Goal: Contribute content: Contribute content

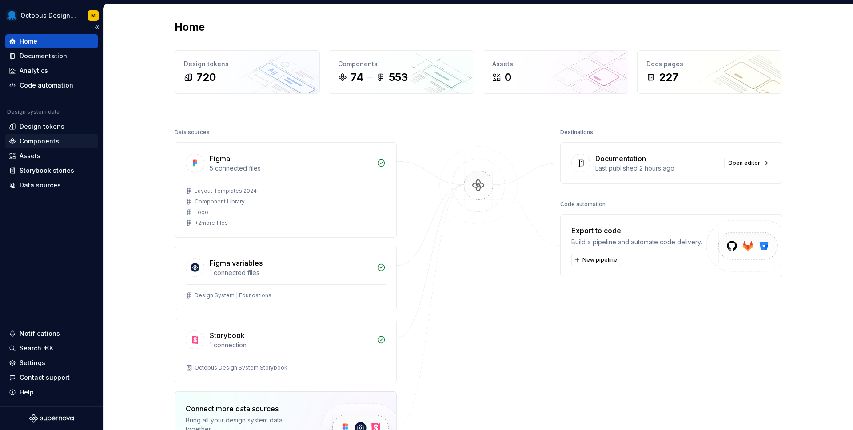
click at [73, 140] on div "Components" at bounding box center [51, 141] width 85 height 9
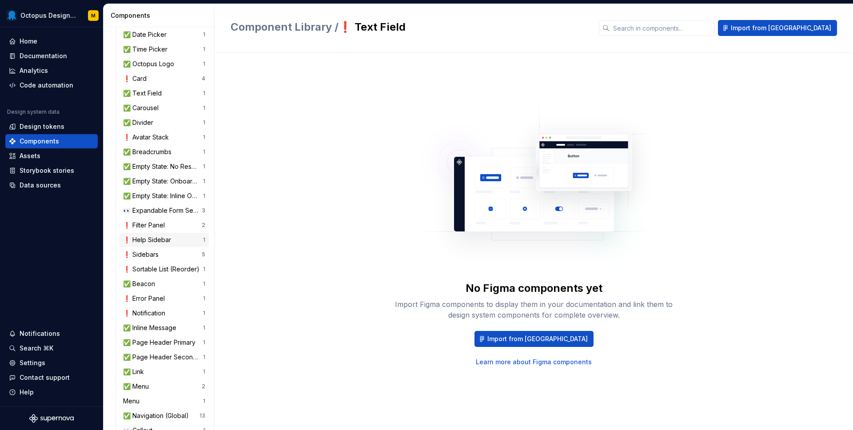
scroll to position [464, 0]
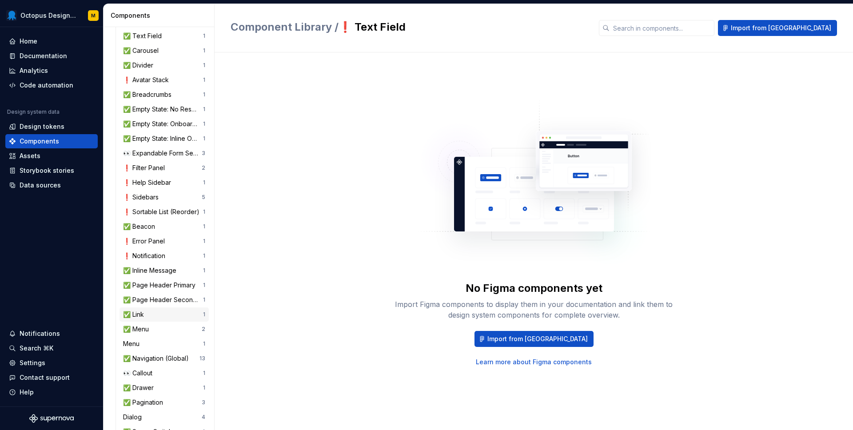
click at [153, 315] on div "✅ Link" at bounding box center [163, 314] width 80 height 9
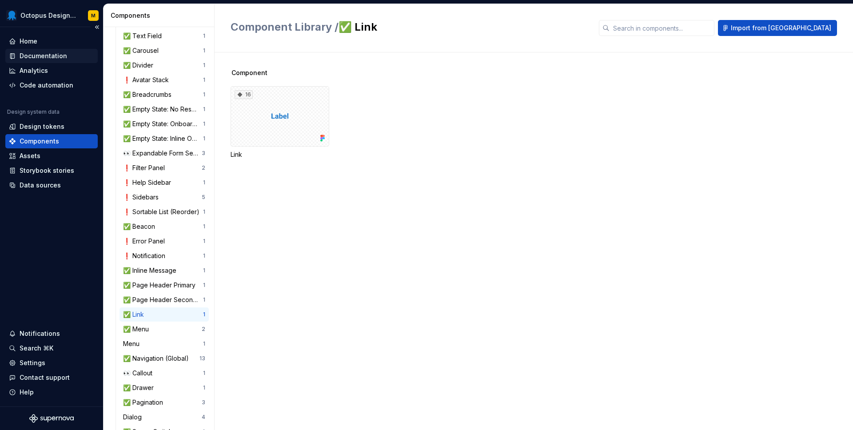
click at [47, 57] on div "Documentation" at bounding box center [44, 56] width 48 height 9
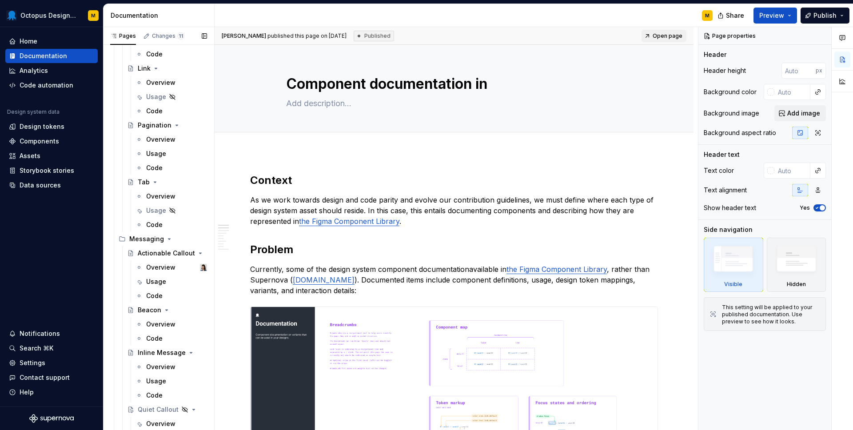
scroll to position [1502, 0]
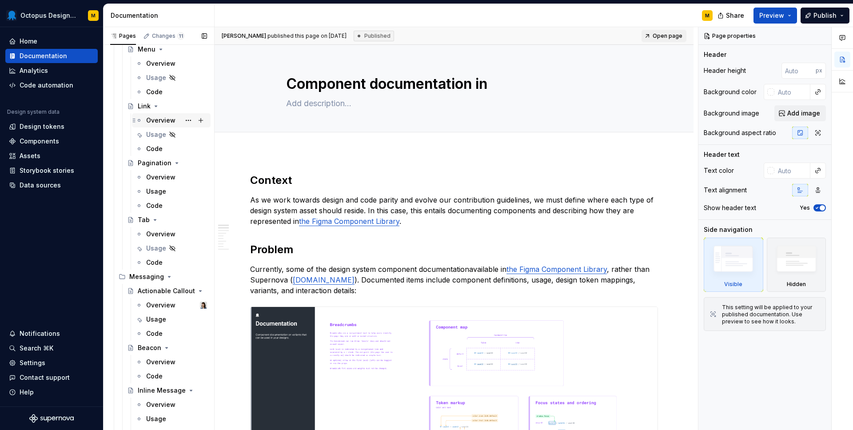
click at [153, 116] on div "Overview" at bounding box center [160, 120] width 29 height 9
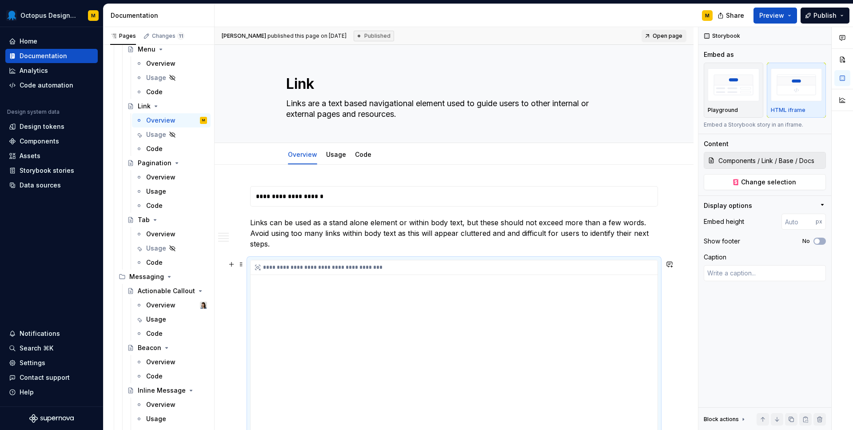
click at [354, 266] on div "**********" at bounding box center [457, 267] width 412 height 15
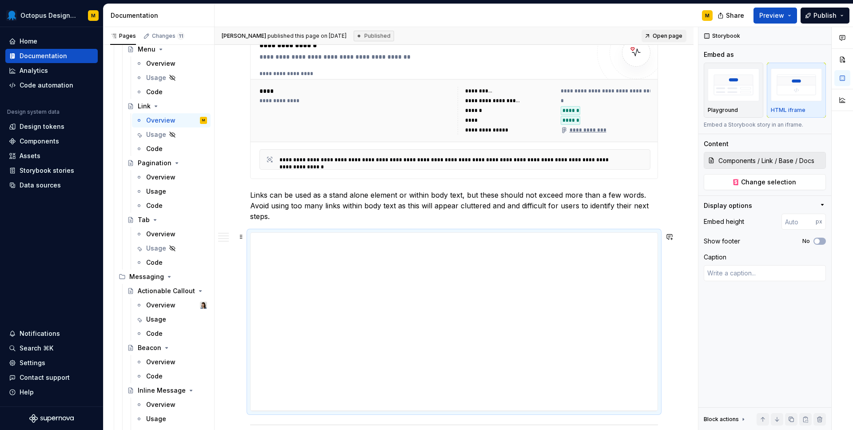
scroll to position [185, 0]
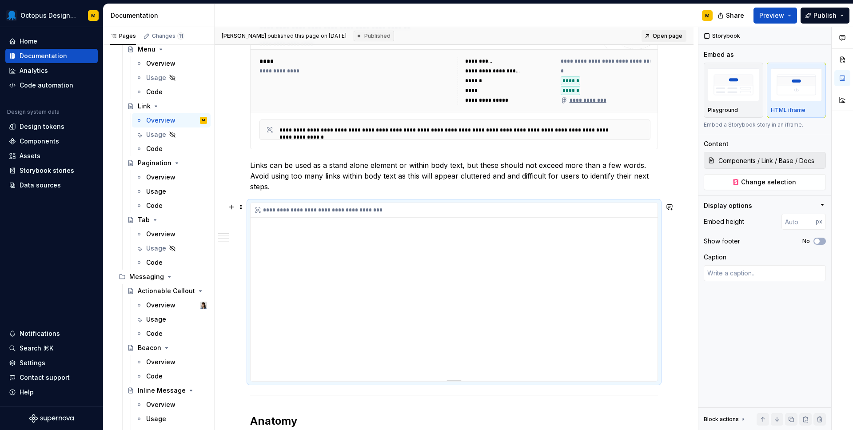
click at [349, 232] on div "**********" at bounding box center [454, 292] width 407 height 178
click at [355, 204] on div "**********" at bounding box center [457, 210] width 412 height 15
click at [755, 182] on span "Change selection" at bounding box center [768, 182] width 55 height 9
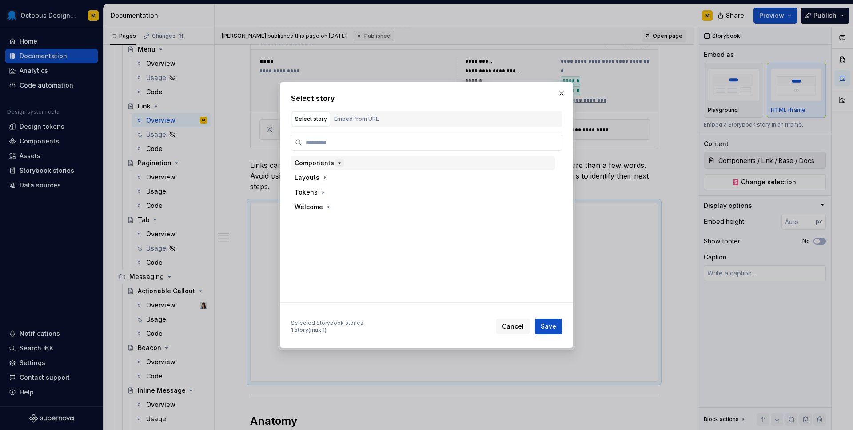
click at [339, 163] on icon "button" at bounding box center [340, 163] width 2 height 1
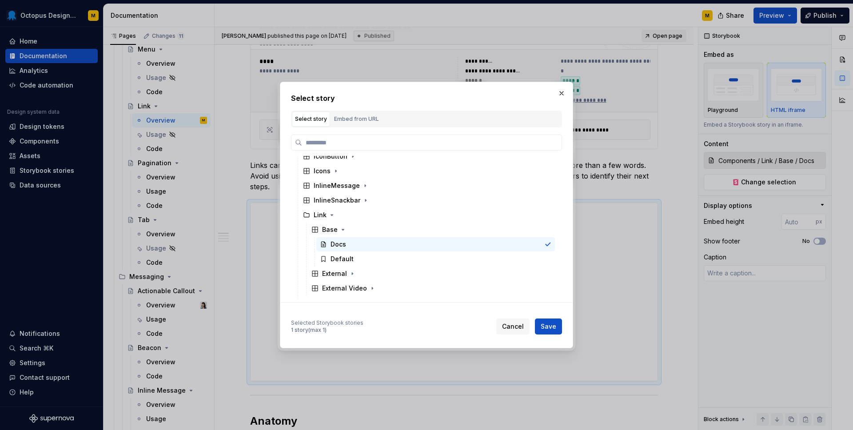
scroll to position [354, 0]
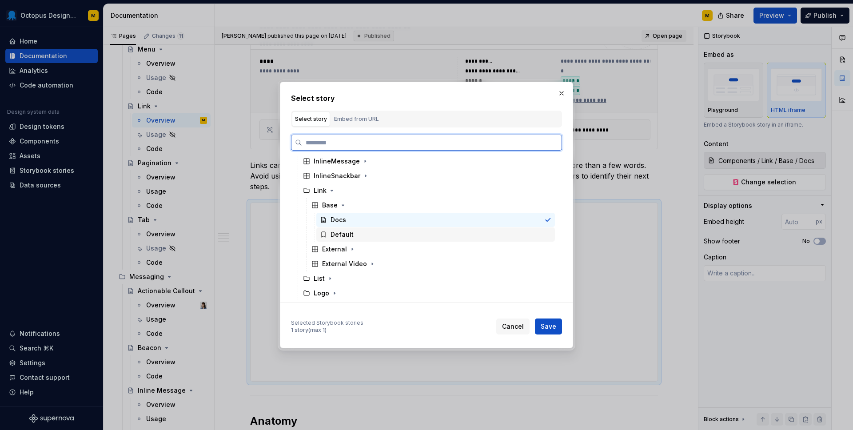
click at [345, 236] on div "Default" at bounding box center [342, 234] width 23 height 9
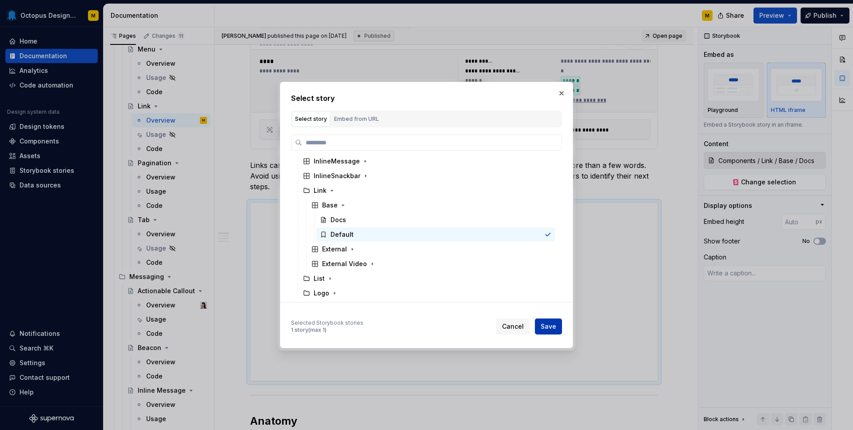
click at [552, 323] on span "Save" at bounding box center [549, 326] width 16 height 9
type textarea "*"
type input "Components / Link / Base / Default"
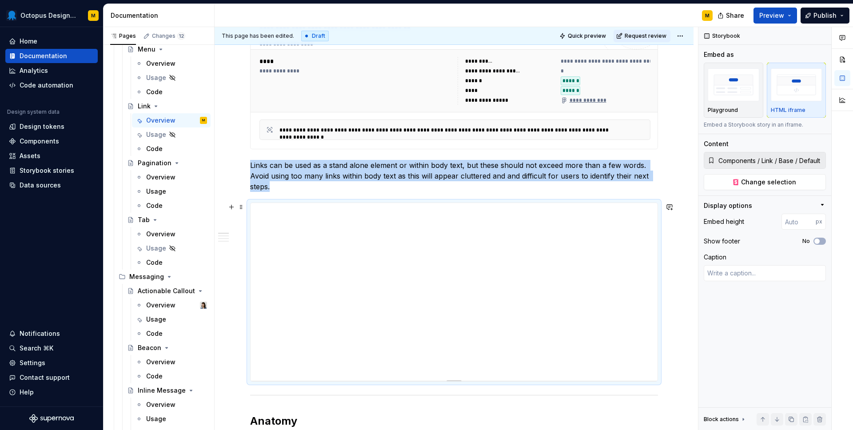
type textarea "*"
type input "398"
type textarea "*"
type input "363"
type textarea "*"
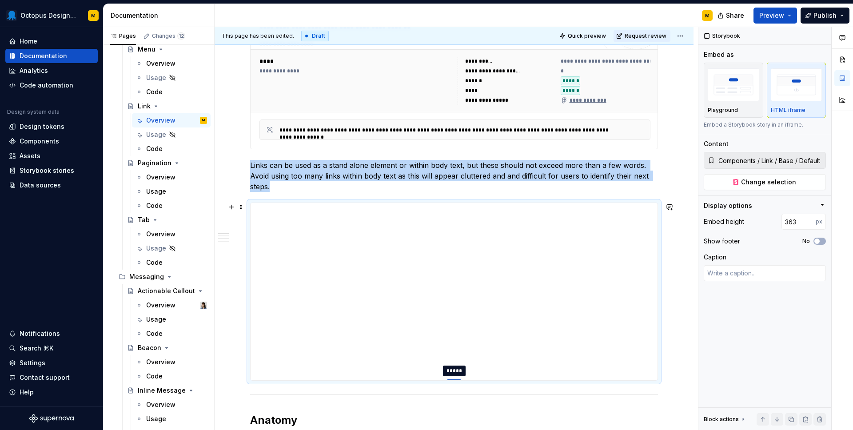
type input "241"
type textarea "*"
type input "172"
type textarea "*"
type input "133"
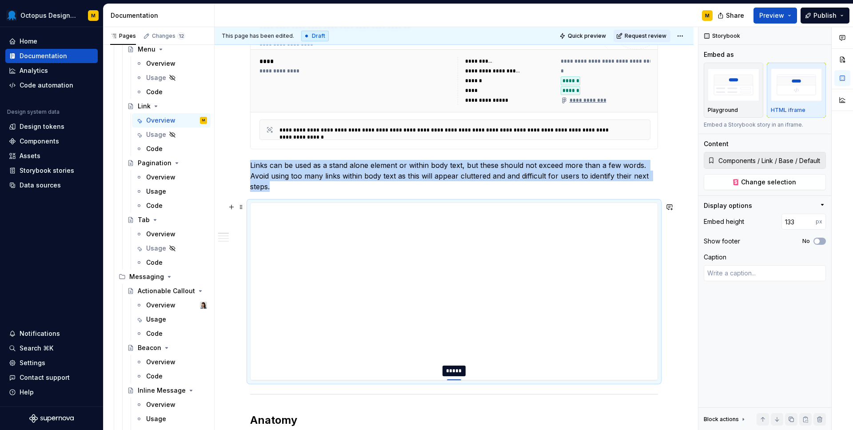
type textarea "*"
type input "112"
type textarea "*"
type input "100"
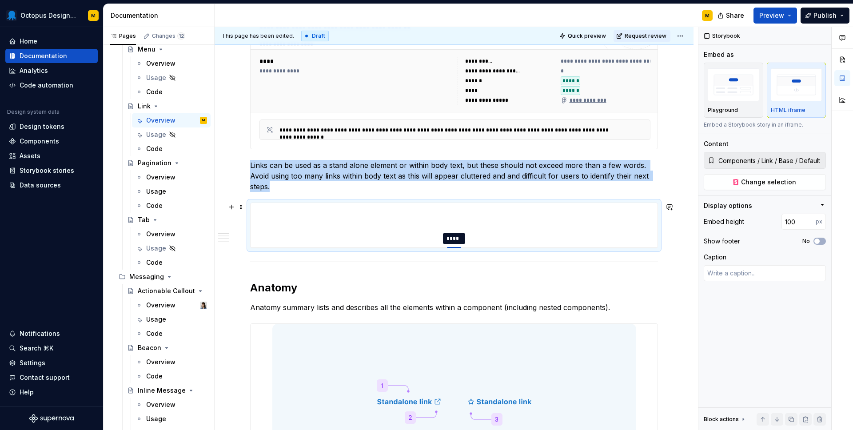
drag, startPoint x: 455, startPoint y: 380, endPoint x: 456, endPoint y: 214, distance: 165.8
click at [817, 243] on span "button" at bounding box center [817, 241] width 5 height 5
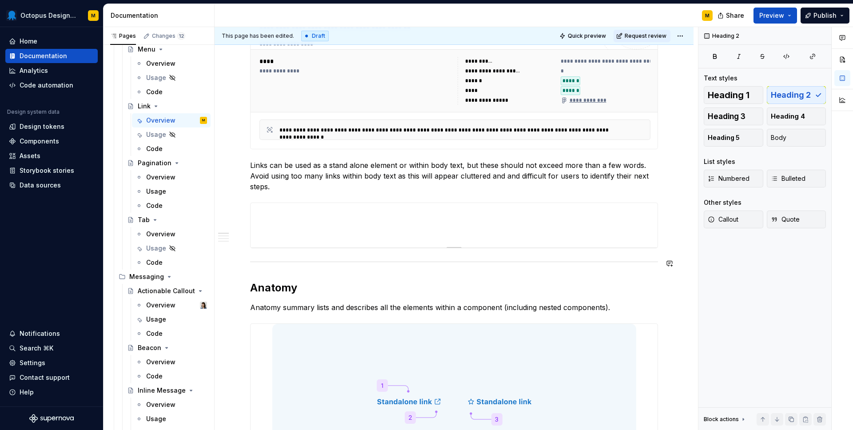
click at [432, 236] on div "**********" at bounding box center [454, 225] width 407 height 44
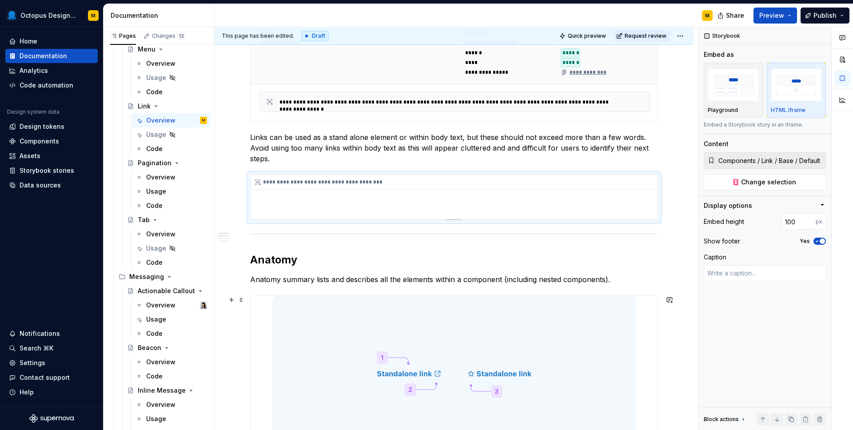
scroll to position [0, 0]
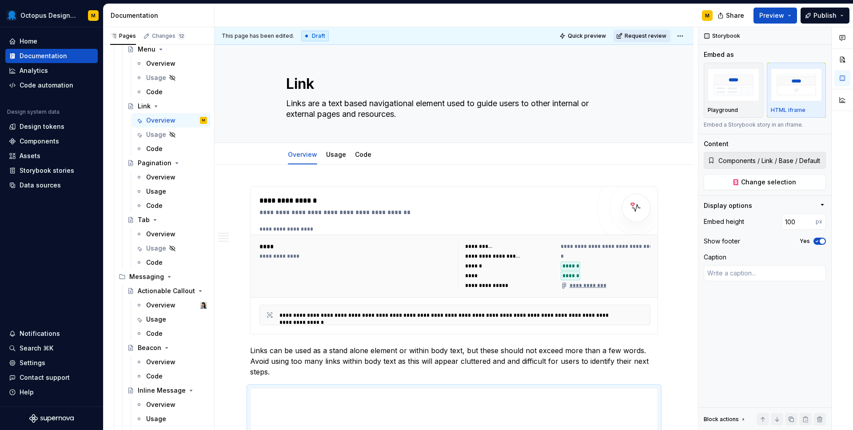
click at [653, 38] on span "Request review" at bounding box center [646, 35] width 42 height 7
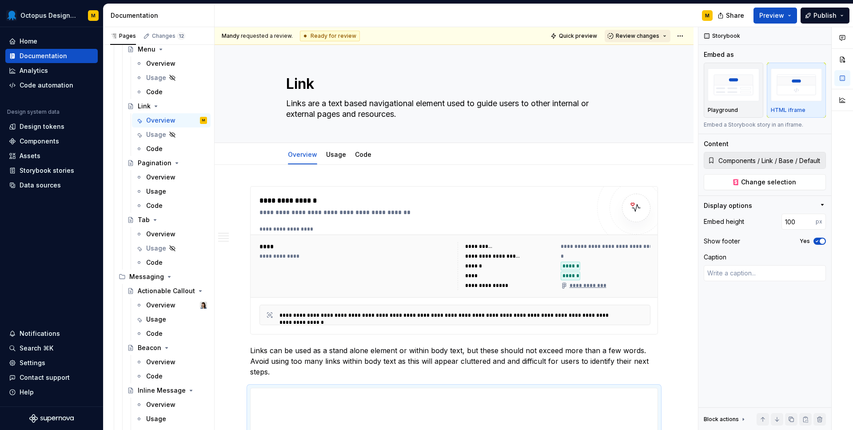
click at [651, 39] on button "Review changes" at bounding box center [638, 36] width 66 height 12
click at [644, 55] on div "Approve" at bounding box center [667, 53] width 78 height 9
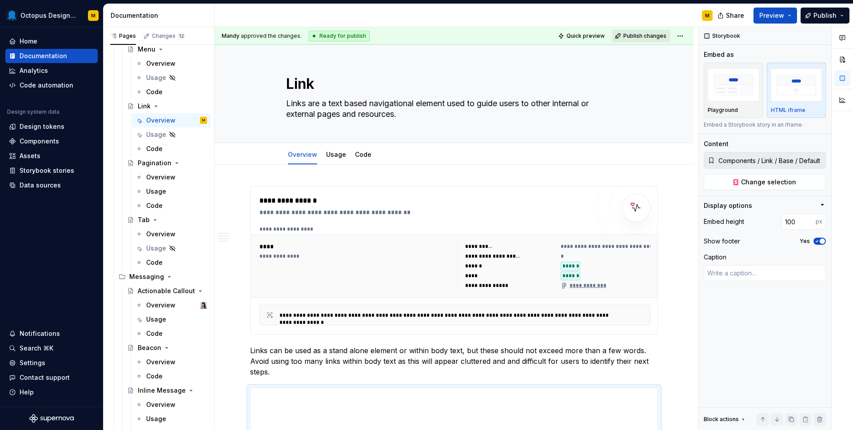
click at [647, 38] on span "Publish changes" at bounding box center [645, 35] width 43 height 7
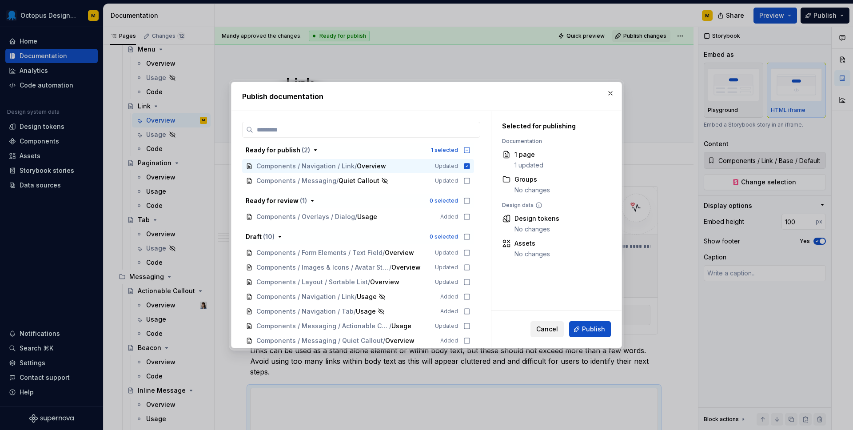
click at [550, 332] on span "Cancel" at bounding box center [548, 329] width 22 height 9
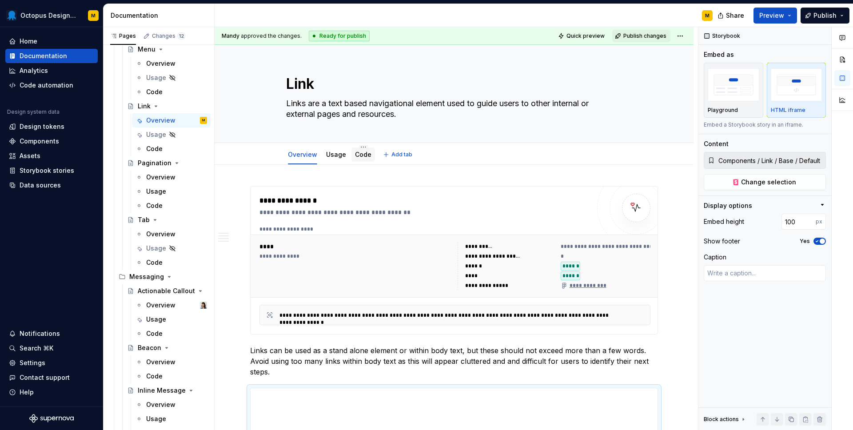
click at [366, 155] on link "Code" at bounding box center [363, 155] width 16 height 8
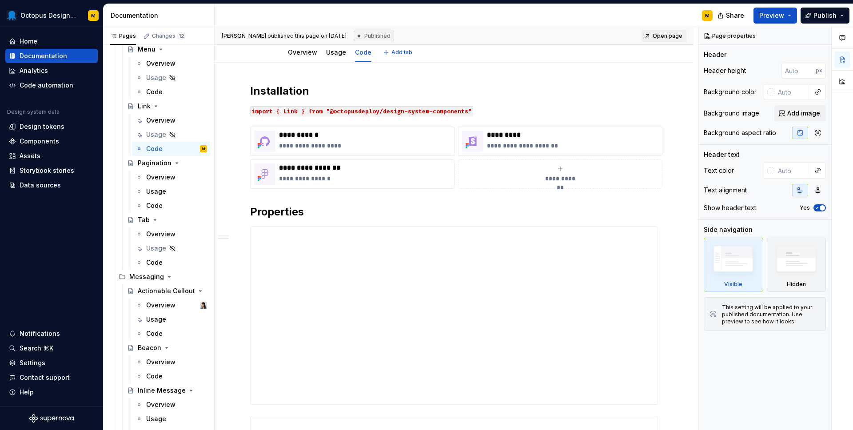
scroll to position [179, 0]
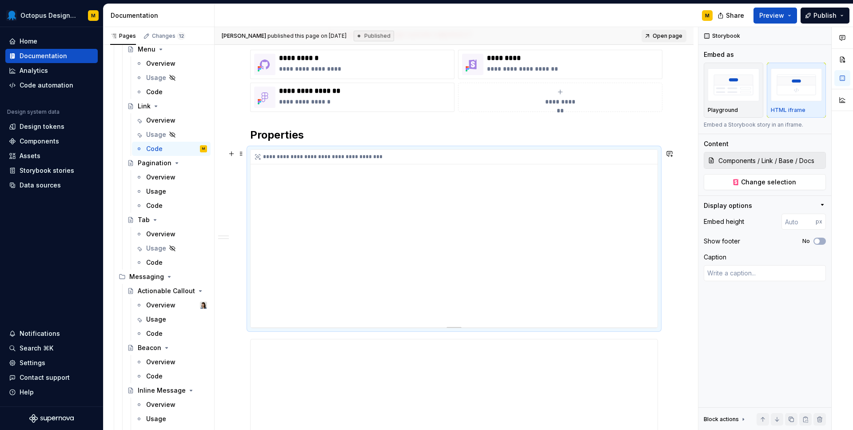
click at [446, 182] on div "**********" at bounding box center [454, 239] width 407 height 178
click at [773, 181] on span "Change selection" at bounding box center [768, 182] width 55 height 9
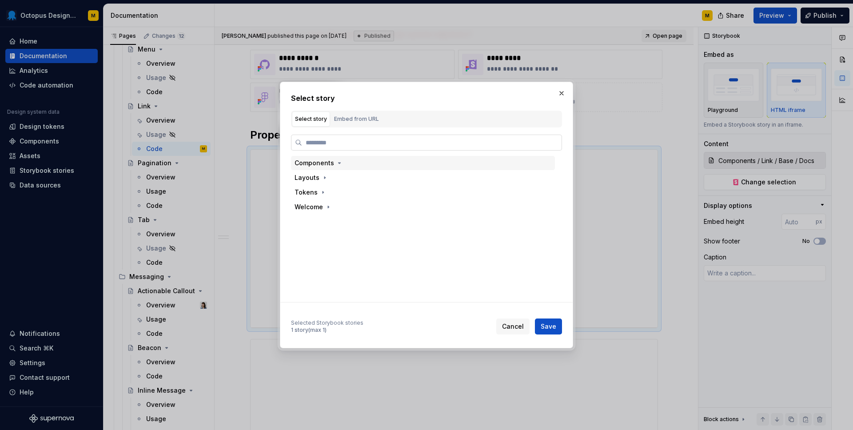
type textarea "*"
type input "****"
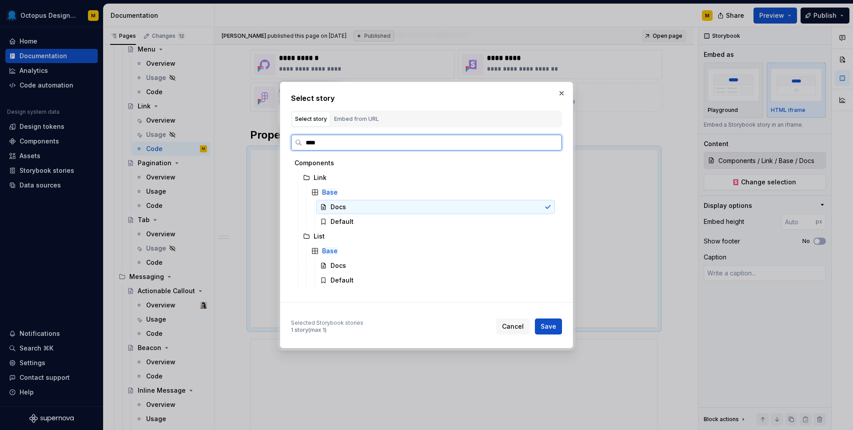
click at [341, 209] on div "Docs" at bounding box center [339, 207] width 16 height 9
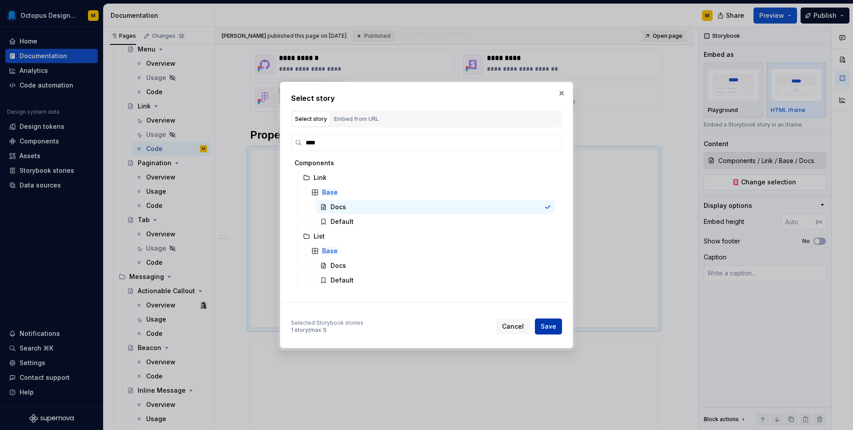
click at [551, 324] on span "Save" at bounding box center [549, 326] width 16 height 9
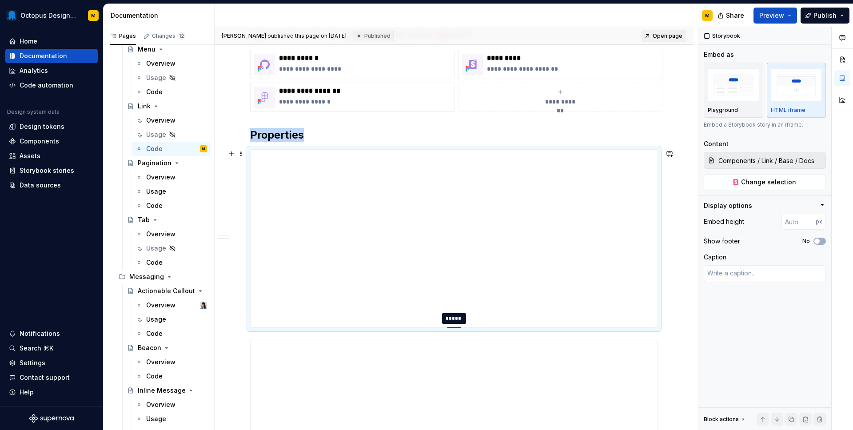
type textarea "*"
type input "450"
type textarea "*"
type input "484"
type textarea "*"
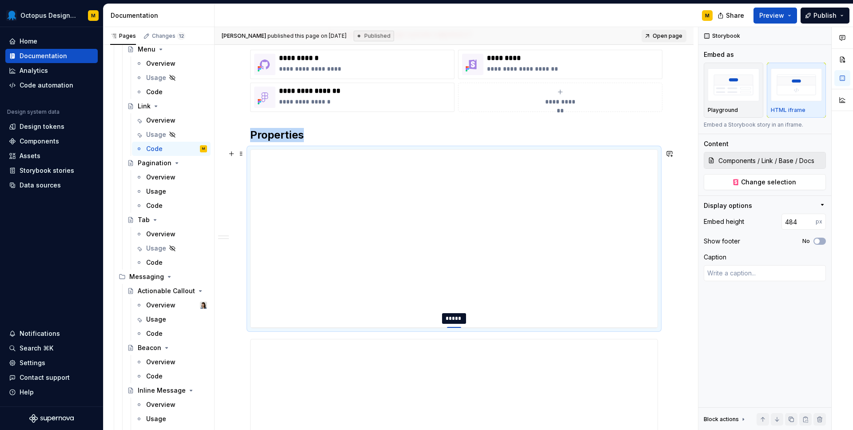
type input "502"
type textarea "*"
type input "515"
type textarea "*"
type input "528"
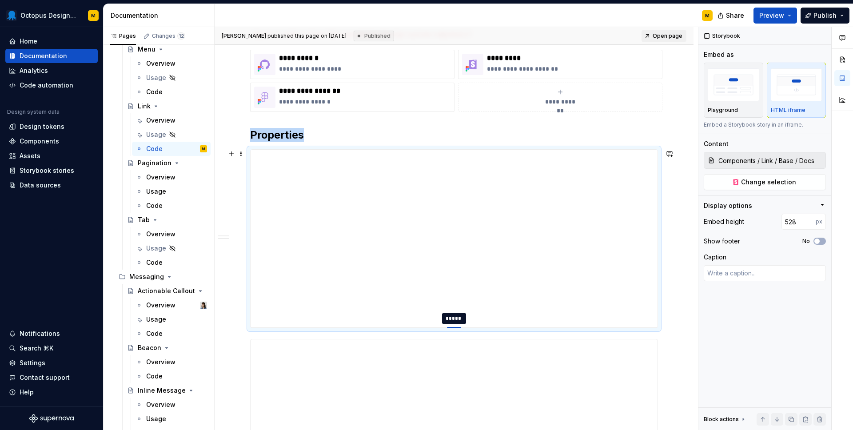
type textarea "*"
type input "537"
type textarea "*"
type input "547"
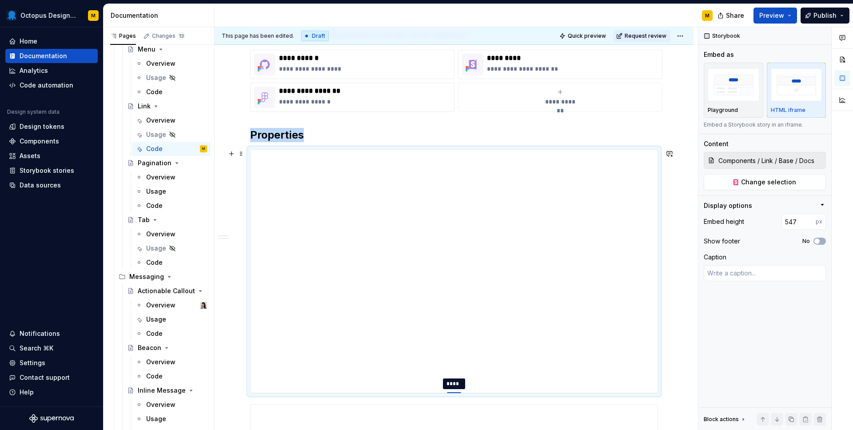
type textarea "*"
type input "557"
type textarea "*"
type input "563"
type textarea "*"
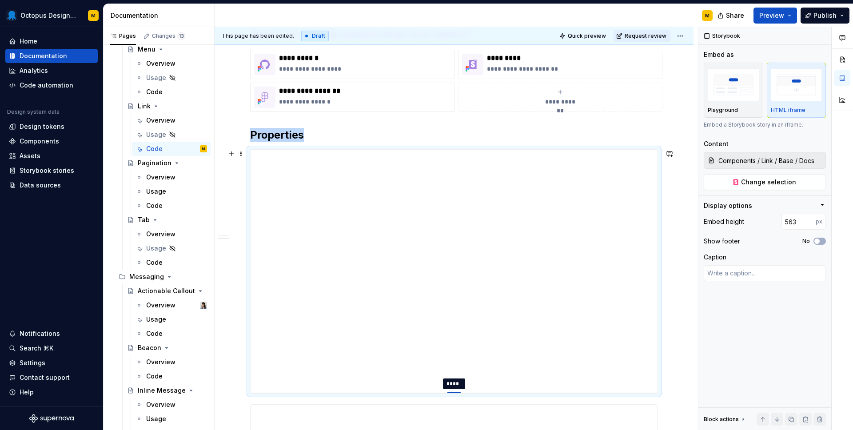
type input "567"
type textarea "*"
type input "568"
type textarea "*"
type input "569"
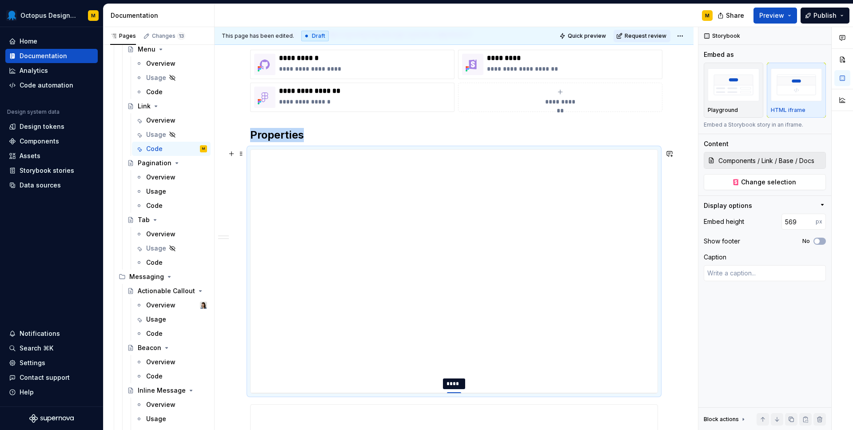
type textarea "*"
type input "570"
type textarea "*"
type input "574"
type textarea "*"
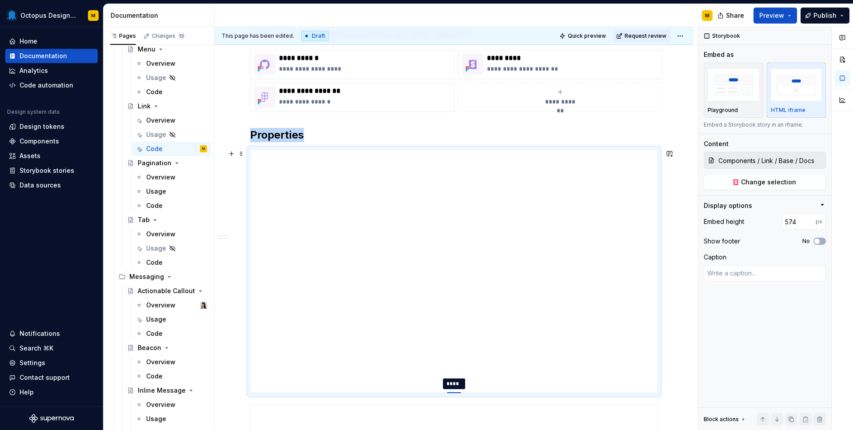
type input "577"
type textarea "*"
type input "579"
type textarea "*"
type input "580"
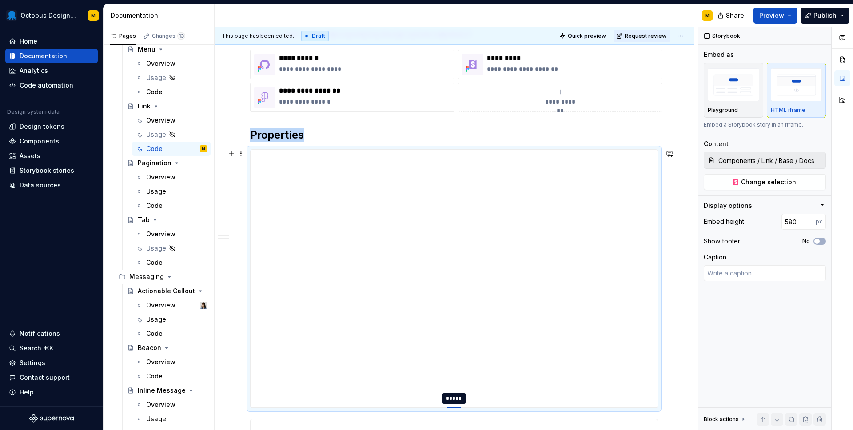
drag, startPoint x: 453, startPoint y: 328, endPoint x: 431, endPoint y: 408, distance: 83.0
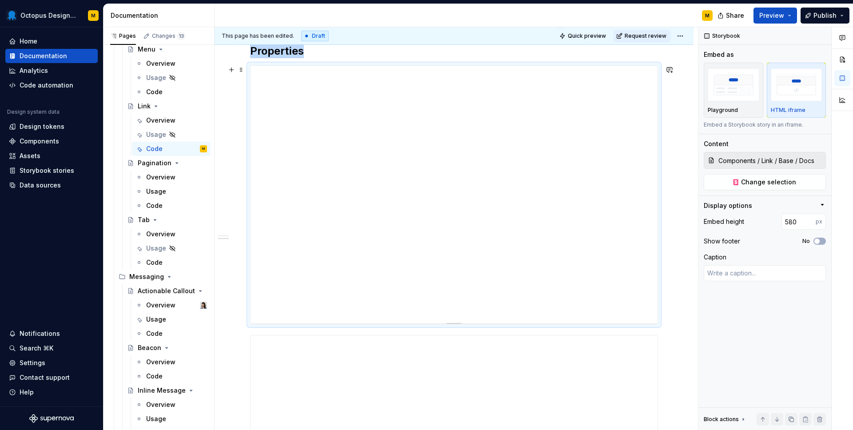
scroll to position [264, 0]
type textarea "*"
type input "653"
type textarea "*"
type input "681"
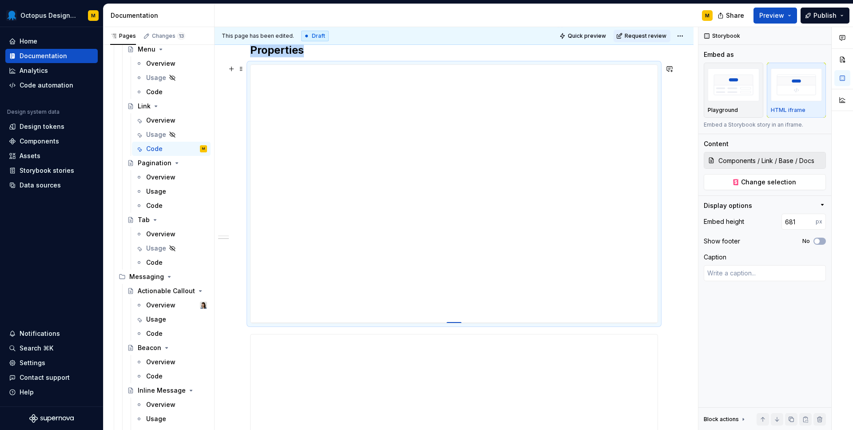
type textarea "*"
type input "703"
type textarea "*"
type input "715"
type textarea "*"
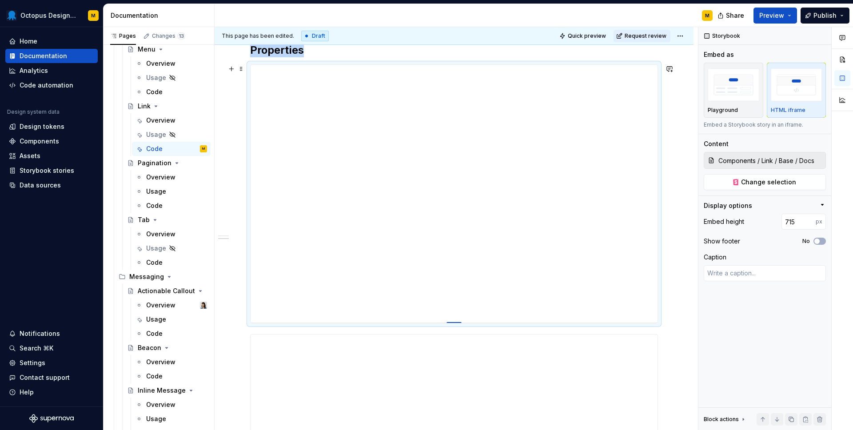
type input "733"
type textarea "*"
type input "746"
type textarea "*"
type input "747"
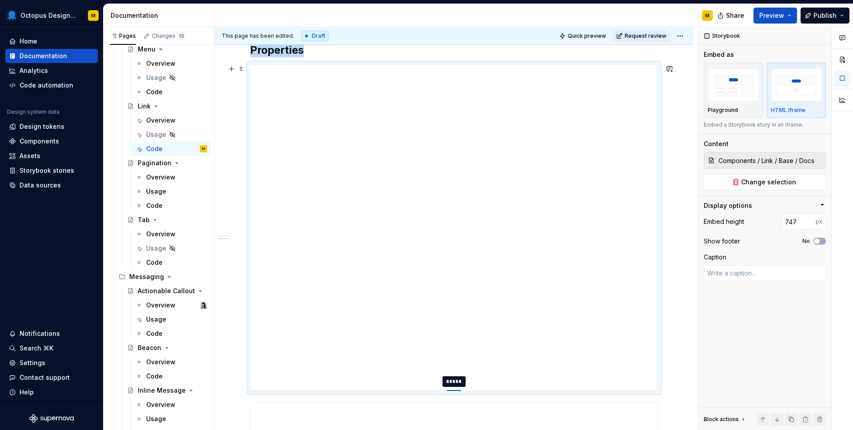
type textarea "*"
type input "751"
type textarea "*"
type input "752"
type textarea "*"
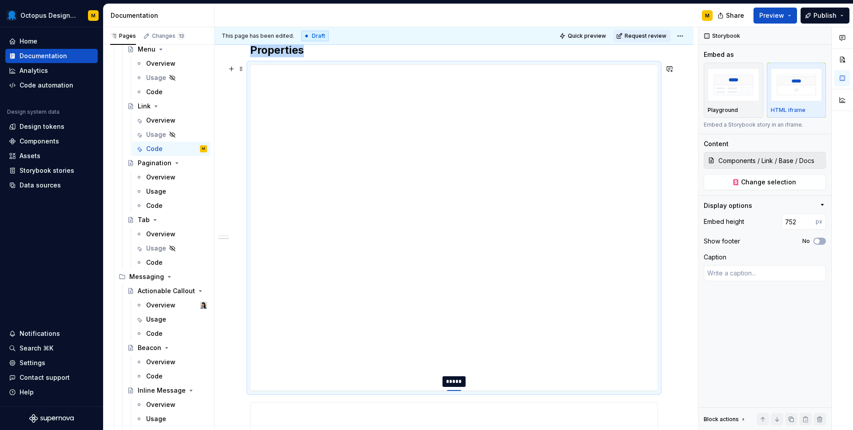
type input "755"
type textarea "*"
type input "761"
type textarea "*"
type input "776"
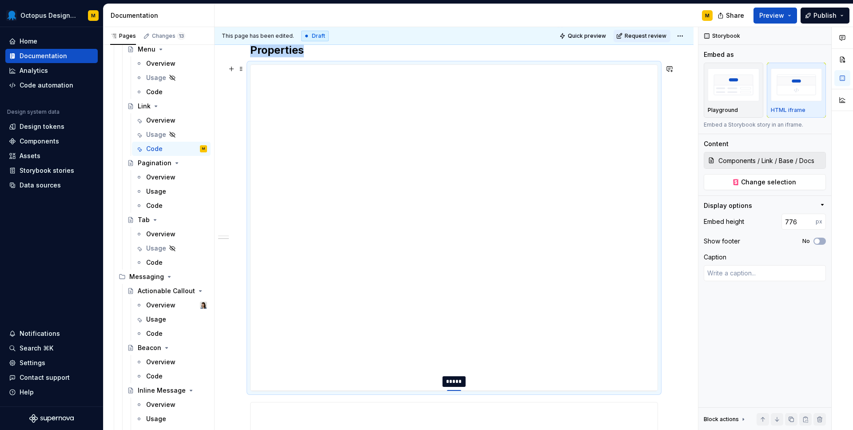
type textarea "*"
type input "788"
type textarea "*"
type input "789"
type textarea "*"
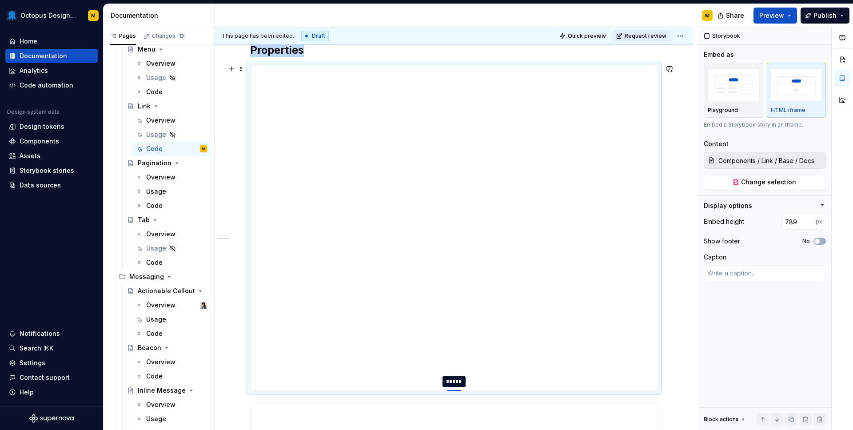
type input "808"
type textarea "*"
type input "814"
type textarea "*"
type input "815"
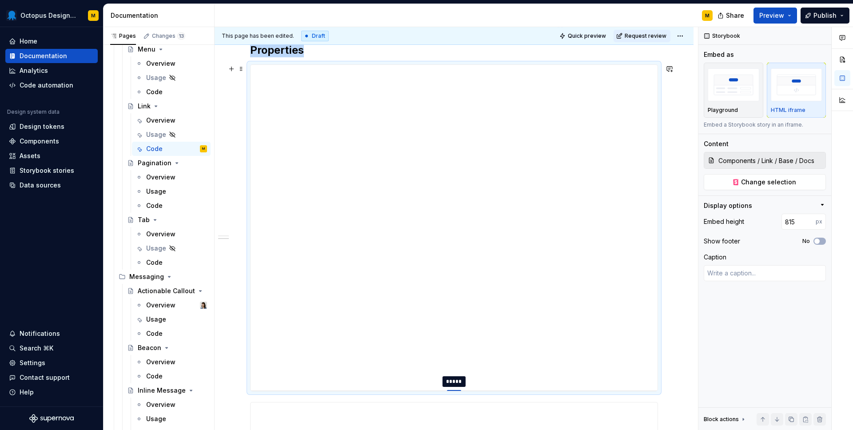
type textarea "*"
type input "816"
type textarea "*"
type input "818"
type textarea "*"
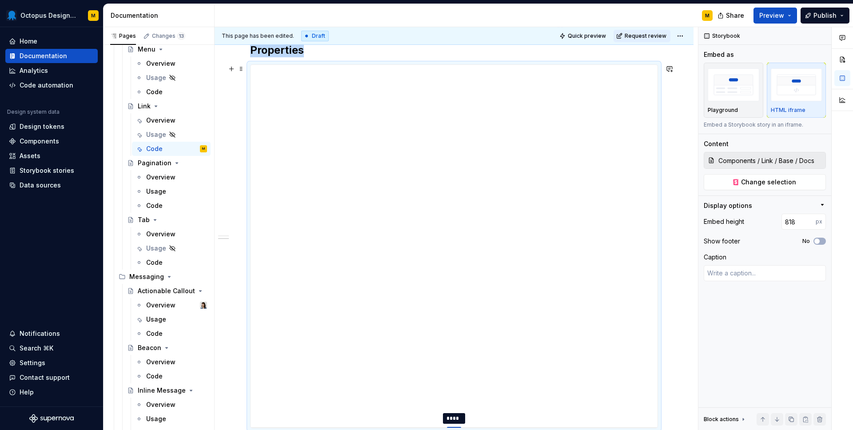
type input "821"
type textarea "*"
type input "820"
type textarea "*"
type input "819"
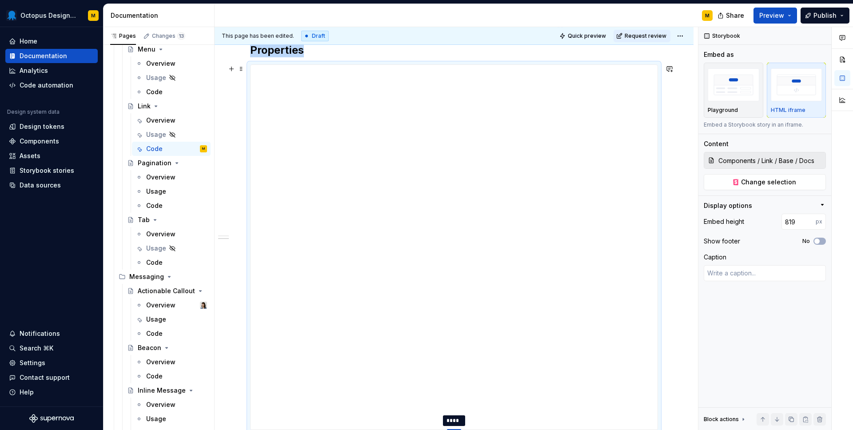
type textarea "*"
type input "816"
type textarea "*"
type input "810"
type textarea "*"
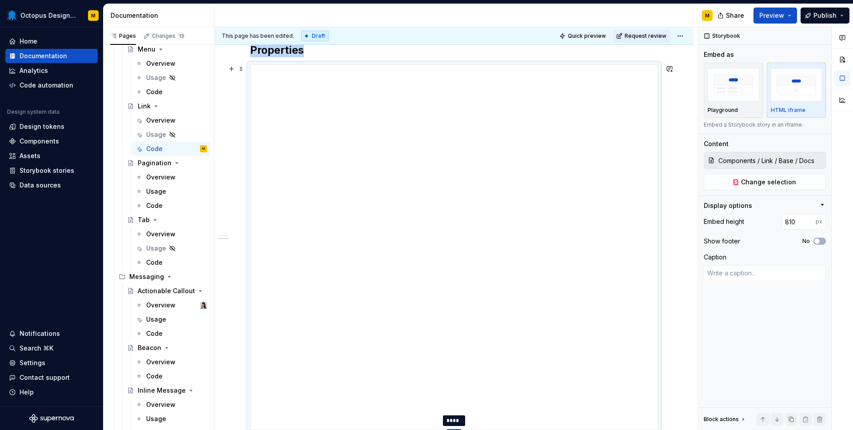
type input "803"
type textarea "*"
type input "798"
type textarea "*"
type input "793"
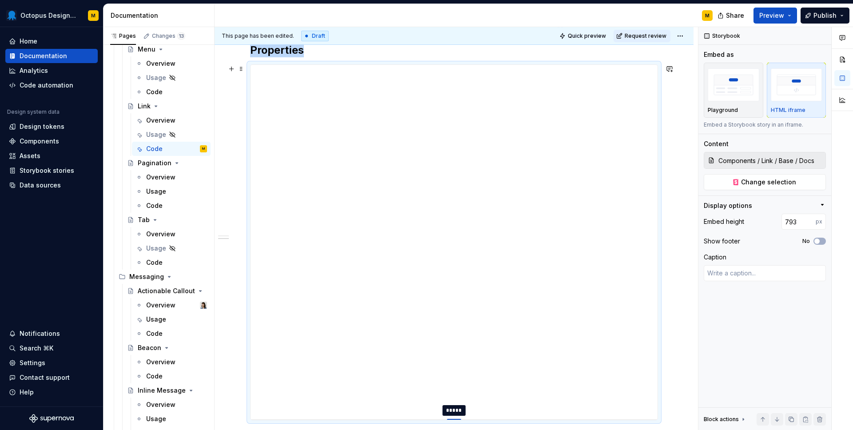
type textarea "*"
type input "791"
type textarea "*"
type input "789"
drag, startPoint x: 456, startPoint y: 323, endPoint x: 442, endPoint y: 416, distance: 93.9
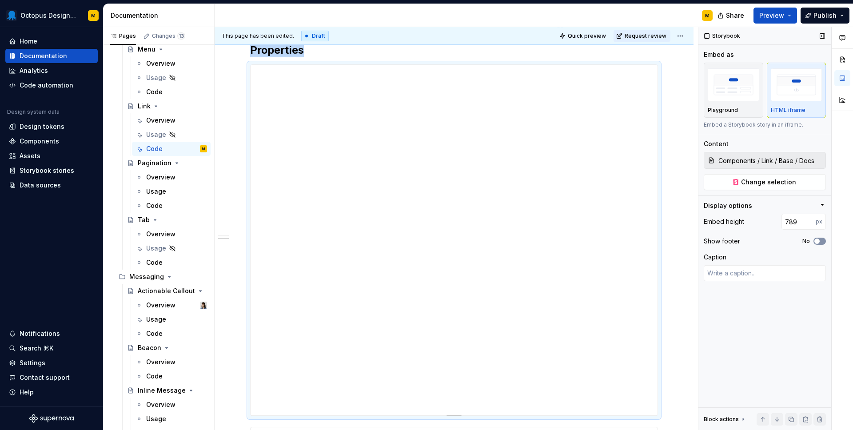
click at [816, 240] on span "button" at bounding box center [817, 241] width 5 height 5
type textarea "*"
type input "Components / Link / External / Docs"
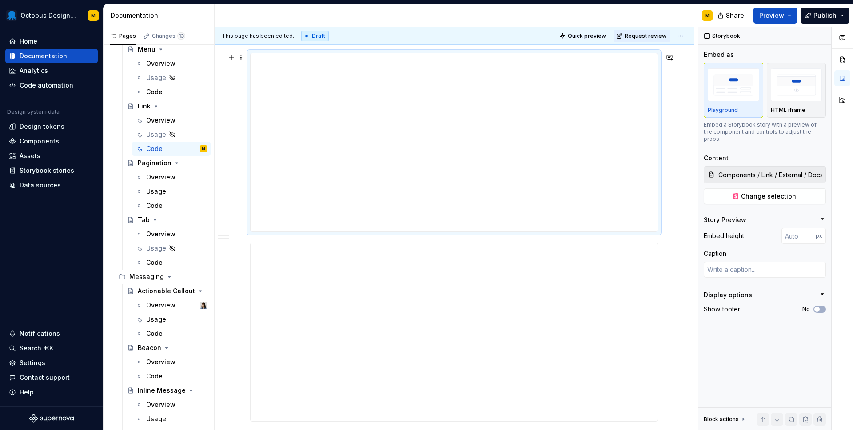
type textarea "*"
type input "464"
type textarea "*"
type input "487"
type textarea "*"
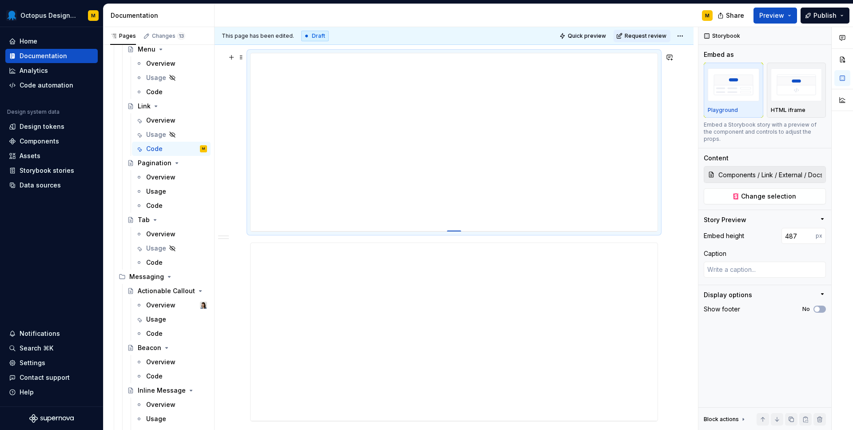
type input "511"
type textarea "*"
type input "535"
type textarea "*"
type input "547"
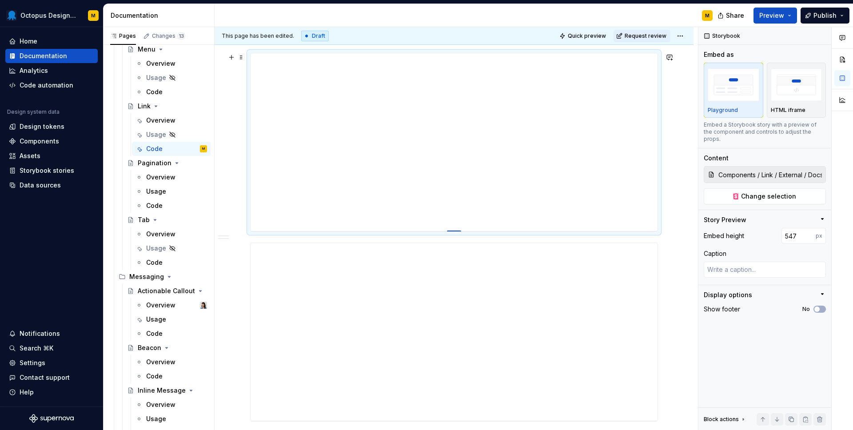
type textarea "*"
type input "561"
type textarea "*"
type input "571"
type textarea "*"
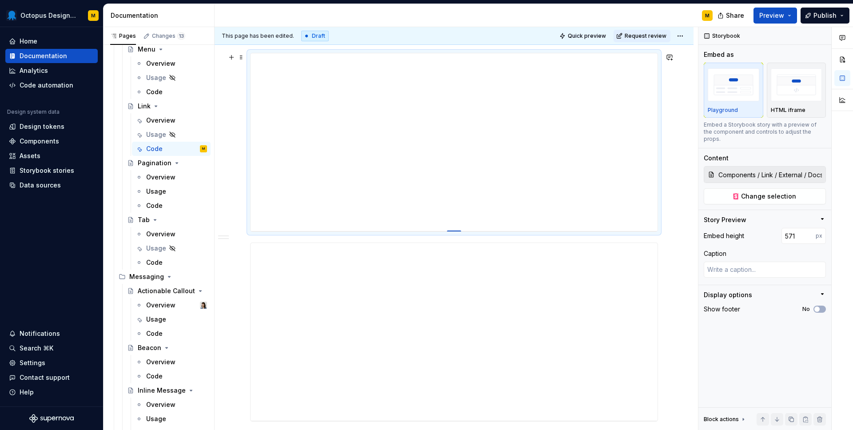
type input "575"
type textarea "*"
type input "582"
type textarea "*"
type input "588"
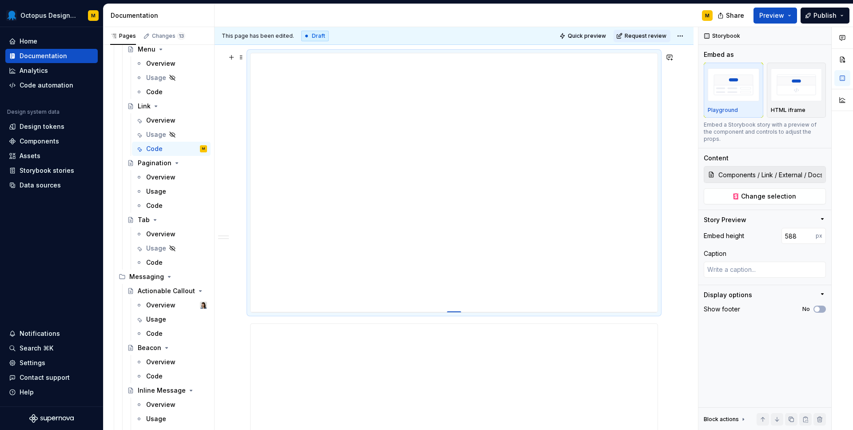
type textarea "*"
type input "595"
type textarea "*"
type input "602"
type textarea "*"
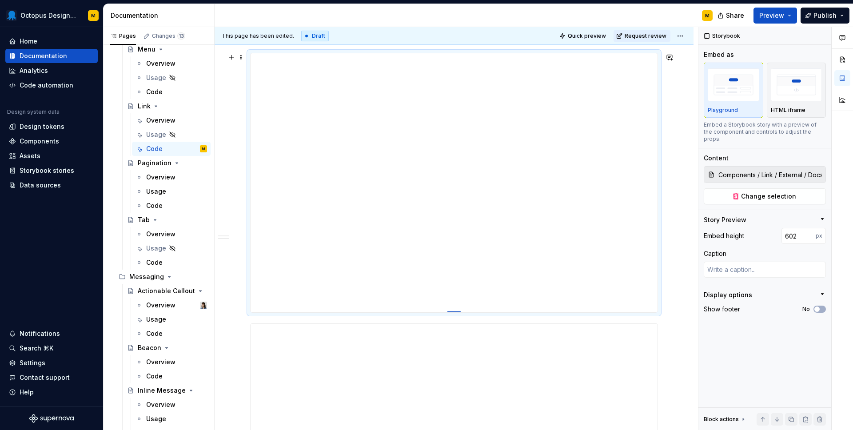
type input "608"
type textarea "*"
type input "613"
type textarea "*"
type input "617"
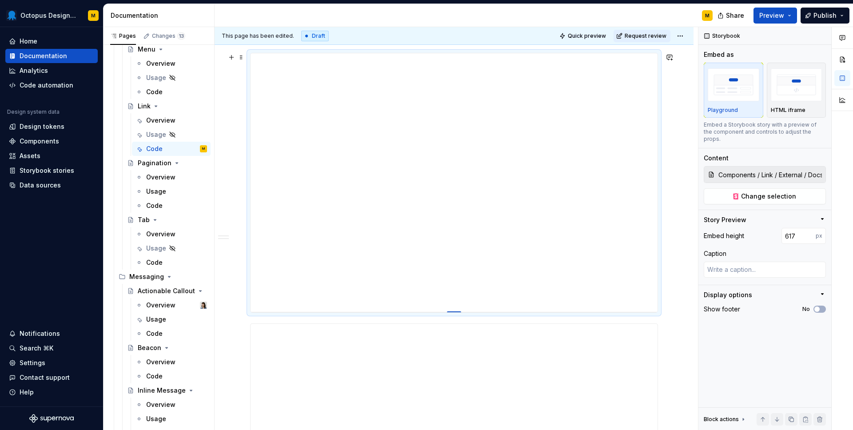
type textarea "*"
type input "623"
type textarea "*"
type input "627"
type textarea "*"
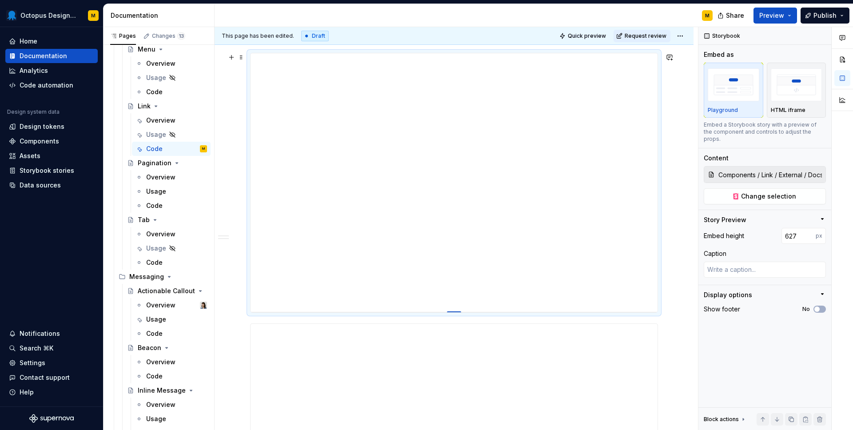
type input "632"
type textarea "*"
type input "635"
type textarea "*"
type input "637"
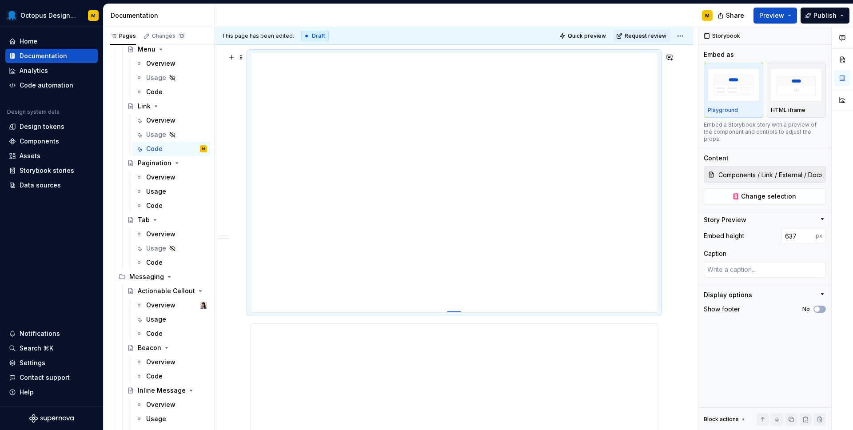
type textarea "*"
type input "638"
type textarea "*"
type input "639"
type textarea "*"
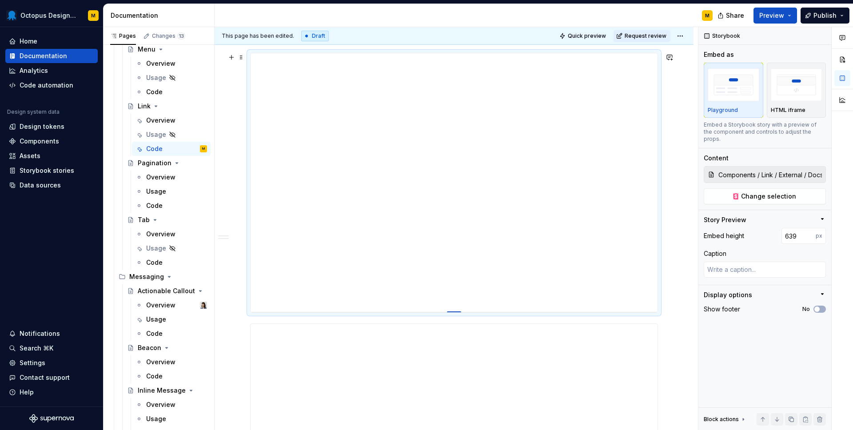
type input "640"
type textarea "*"
type input "641"
type textarea "*"
type input "642"
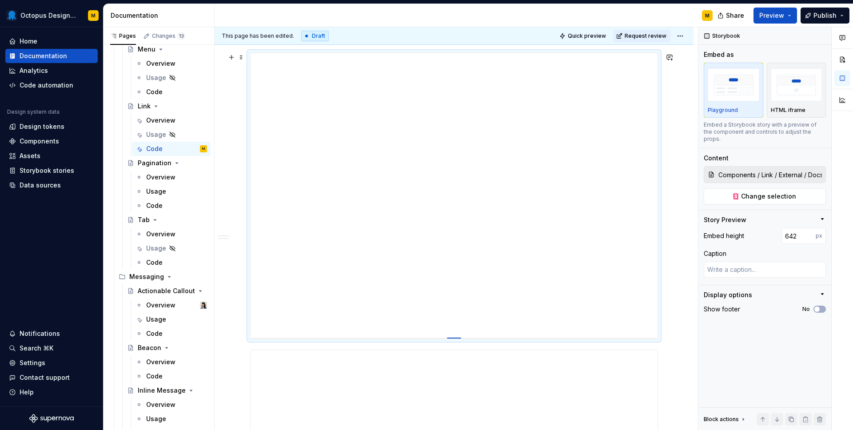
drag, startPoint x: 456, startPoint y: 231, endPoint x: 437, endPoint y: 339, distance: 109.2
click at [819, 307] on icon "button" at bounding box center [817, 309] width 7 height 5
type textarea "*"
type input "Components / Link / External Video / Docs"
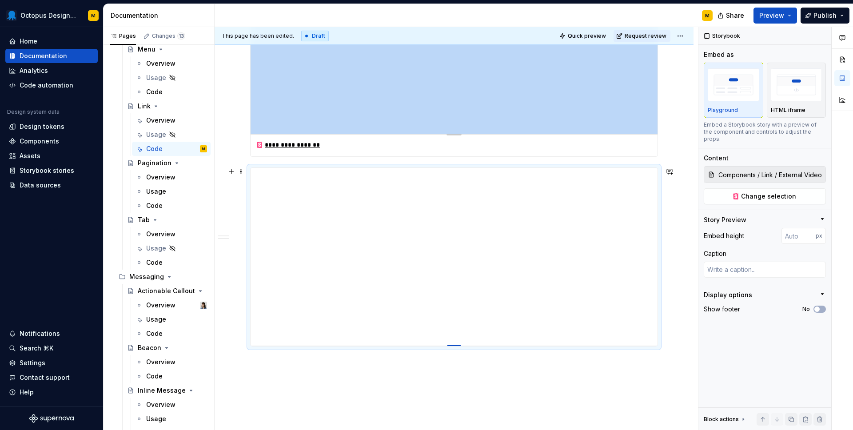
type textarea "*"
type input "453"
type textarea "*"
type input "476"
type textarea "*"
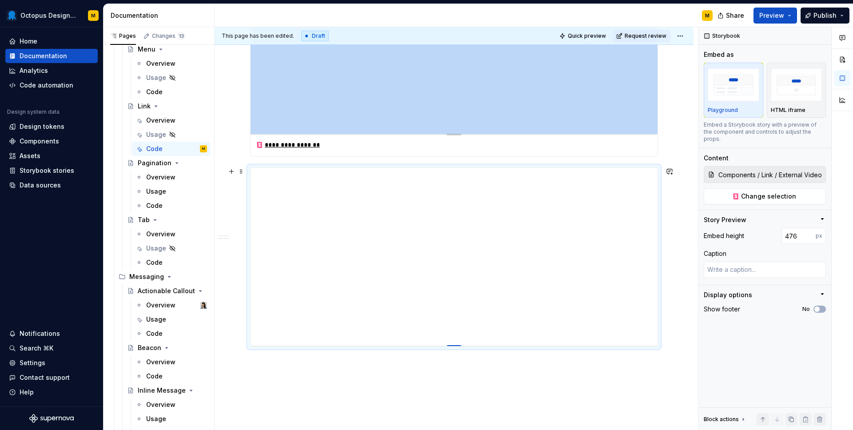
type input "499"
type textarea "*"
type input "527"
type textarea "*"
type input "552"
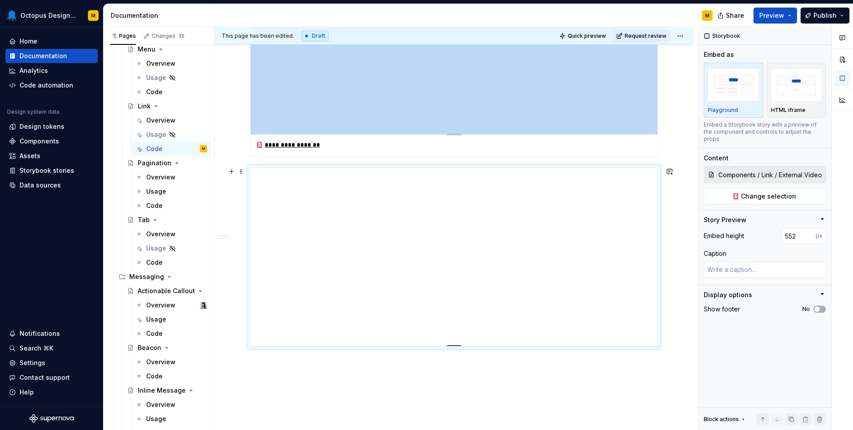
type textarea "*"
type input "575"
type textarea "*"
type input "590"
type textarea "*"
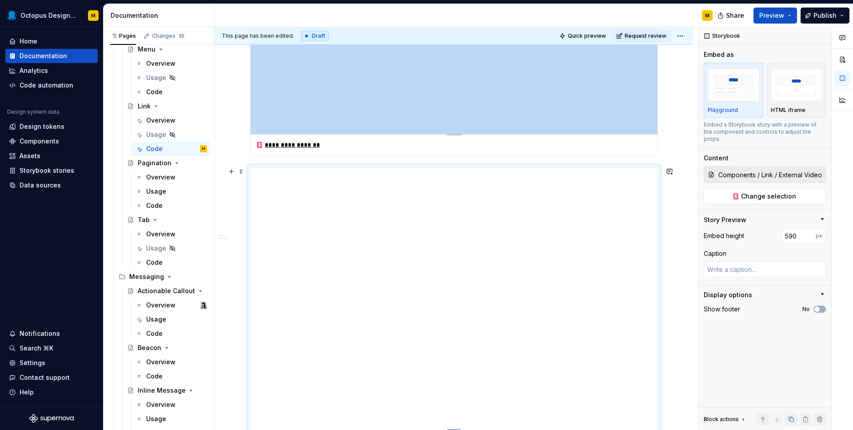
type input "586"
type textarea "*"
type input "561"
type textarea "*"
type input "550"
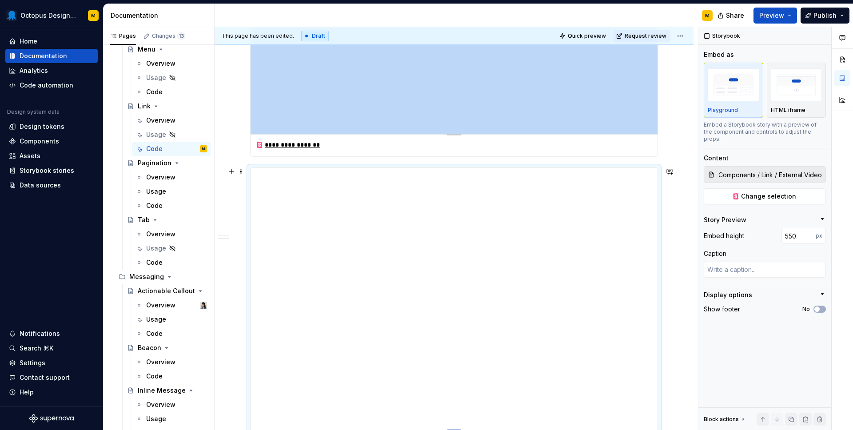
type textarea "*"
type input "542"
type textarea "*"
type input "538"
type textarea "*"
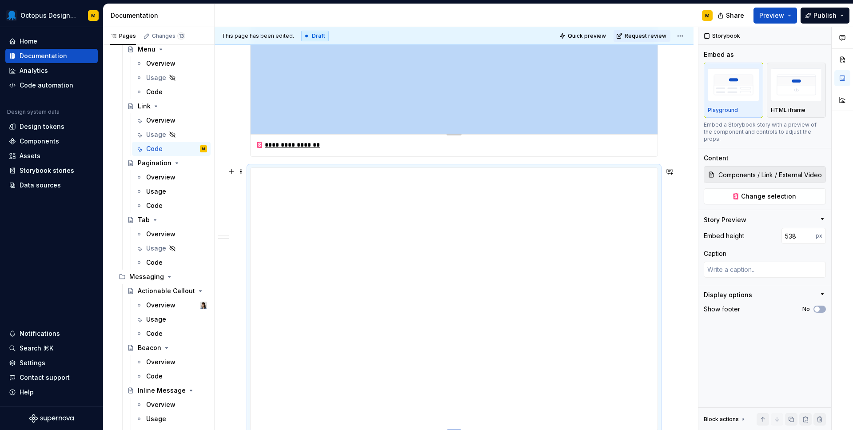
type input "536"
type textarea "*"
type input "534"
type textarea "*"
type input "530"
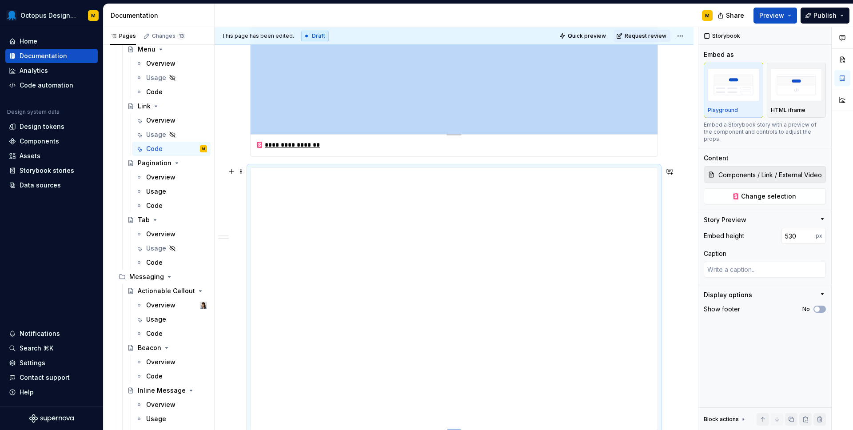
type textarea "*"
type input "527"
type textarea "*"
type input "523"
type textarea "*"
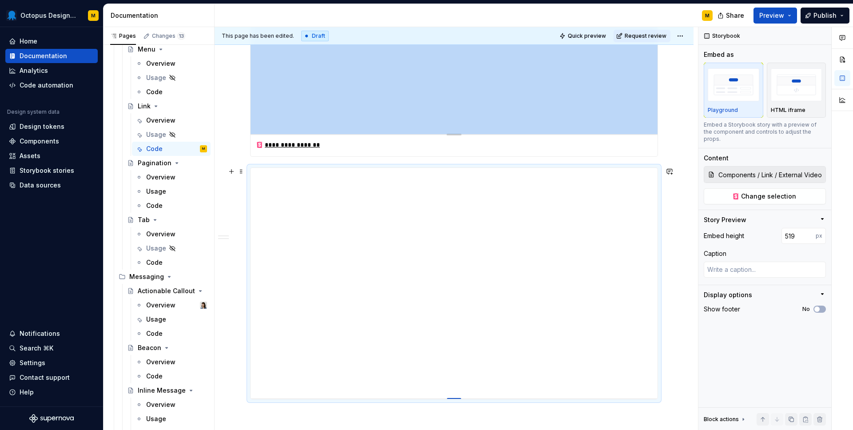
drag, startPoint x: 457, startPoint y: 345, endPoint x: 448, endPoint y: 398, distance: 53.6
click at [820, 307] on icon "button" at bounding box center [817, 309] width 7 height 5
click at [745, 291] on div "Display options" at bounding box center [728, 295] width 48 height 9
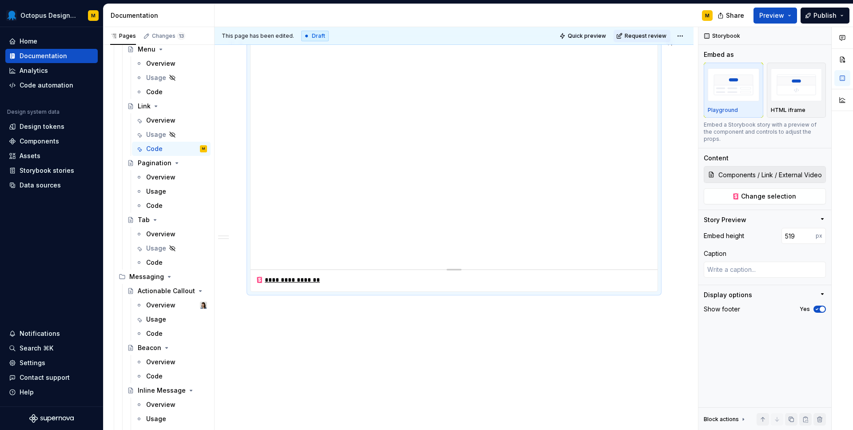
scroll to position [972, 0]
click at [654, 34] on span "Request review" at bounding box center [646, 35] width 42 height 7
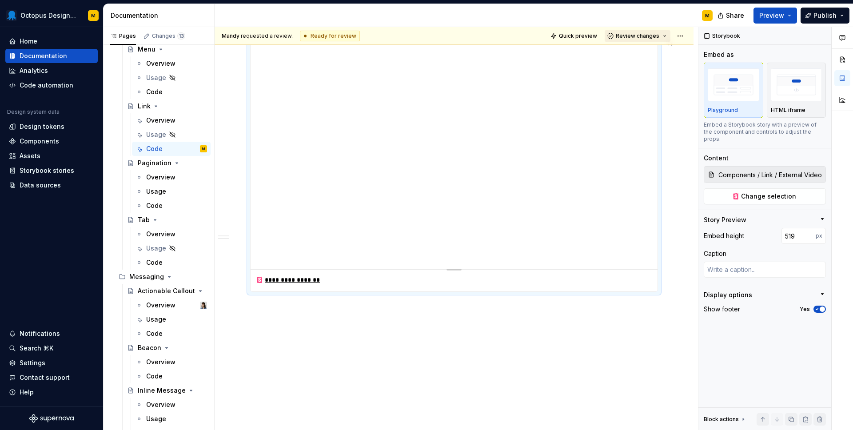
click at [642, 38] on span "Review changes" at bounding box center [638, 35] width 44 height 7
click at [641, 59] on div "This page is ready to publish." at bounding box center [667, 62] width 78 height 7
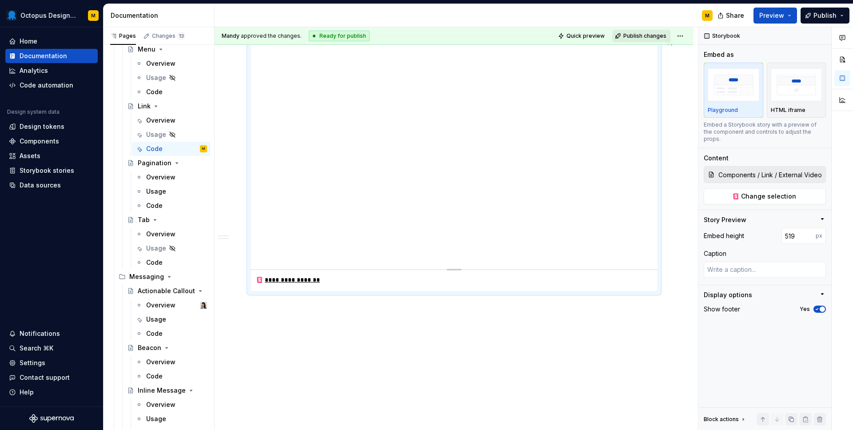
click at [638, 35] on span "Publish changes" at bounding box center [645, 35] width 43 height 7
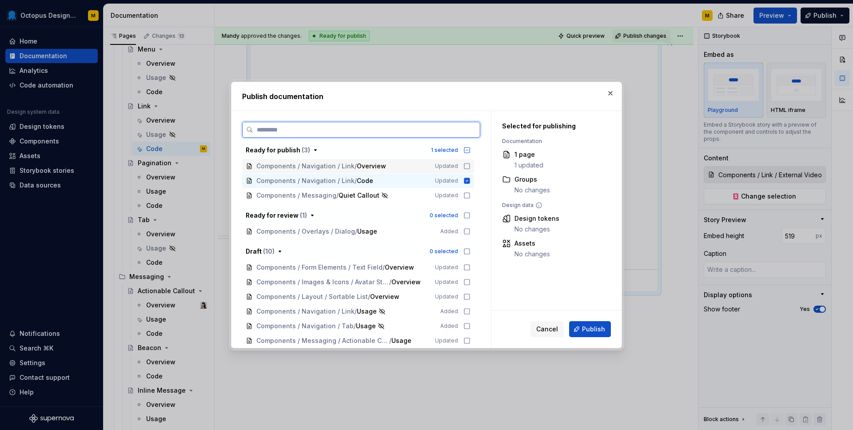
click at [471, 168] on icon at bounding box center [467, 166] width 7 height 7
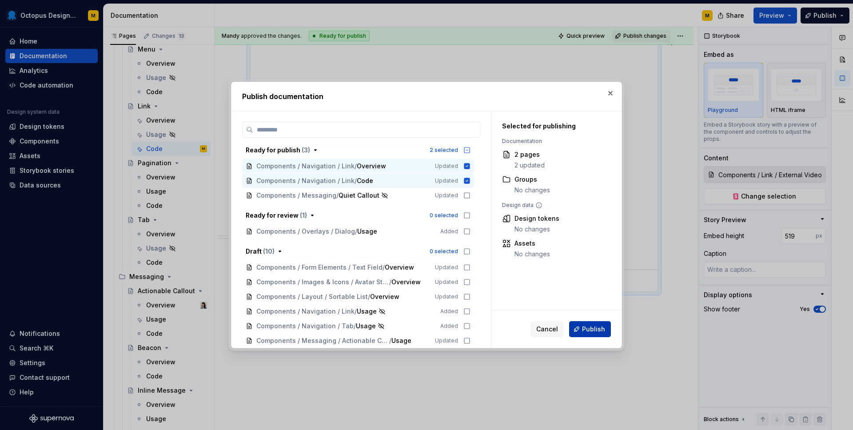
click at [588, 332] on span "Publish" at bounding box center [593, 329] width 23 height 9
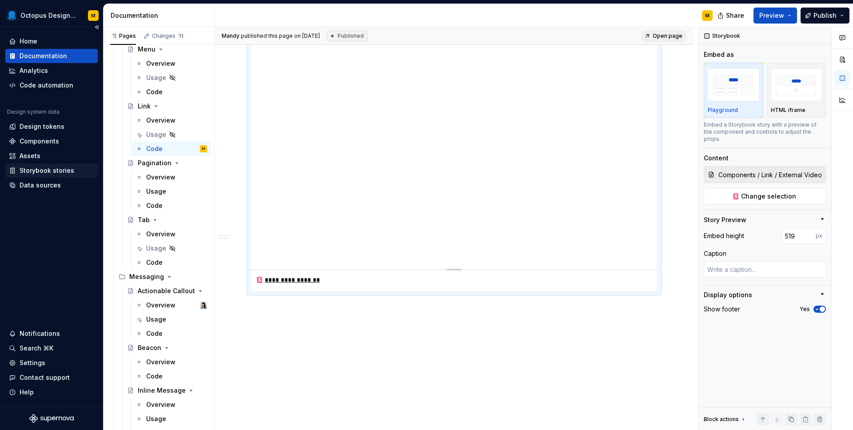
click at [49, 168] on div "Storybook stories" at bounding box center [47, 170] width 55 height 9
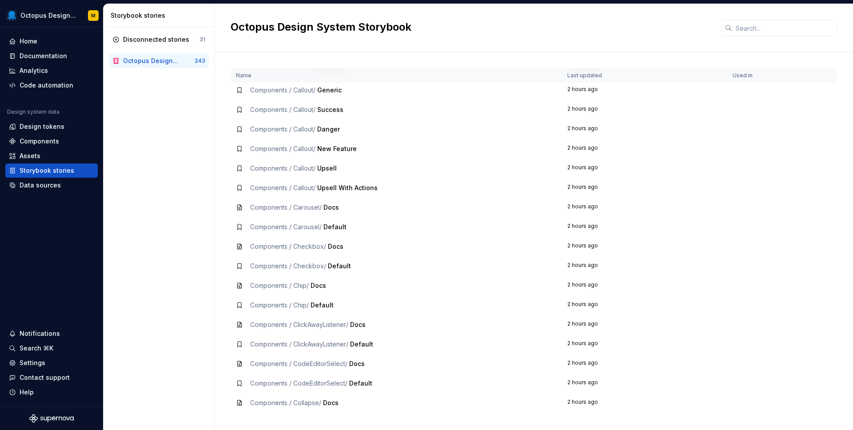
scroll to position [1331, 0]
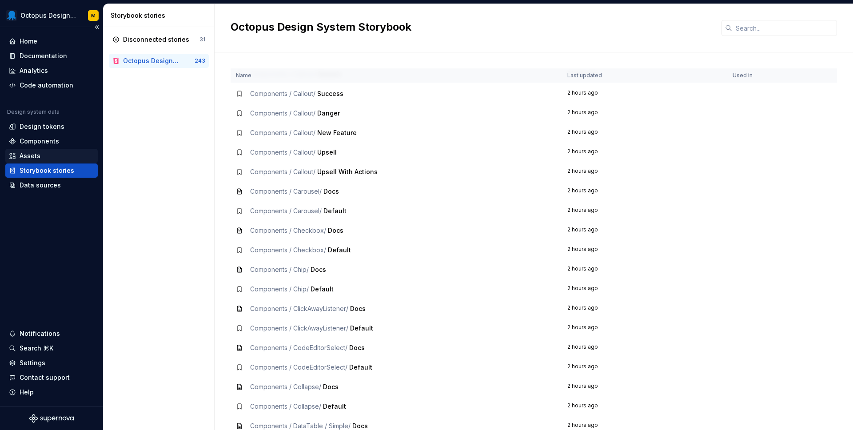
click at [48, 150] on div "Assets" at bounding box center [51, 156] width 92 height 14
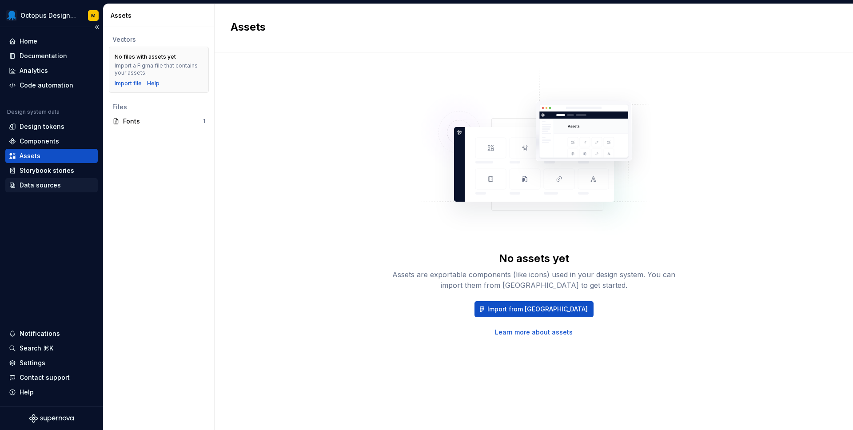
click at [56, 185] on div "Data sources" at bounding box center [40, 185] width 41 height 9
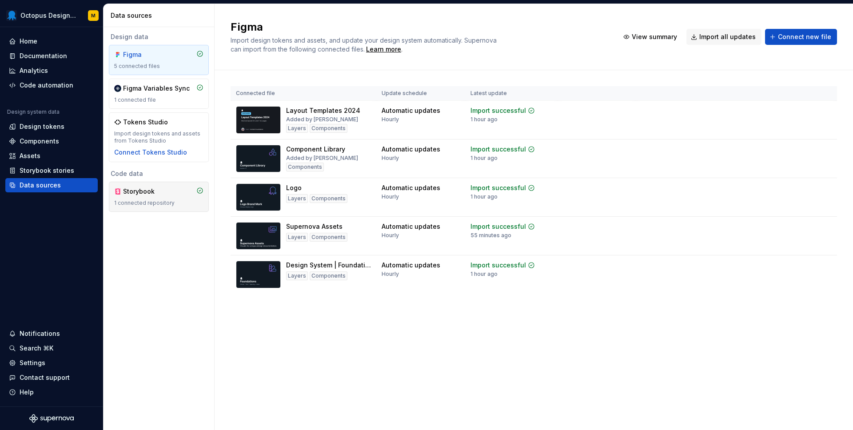
click at [152, 198] on div "Storybook 1 connected repository" at bounding box center [158, 197] width 89 height 20
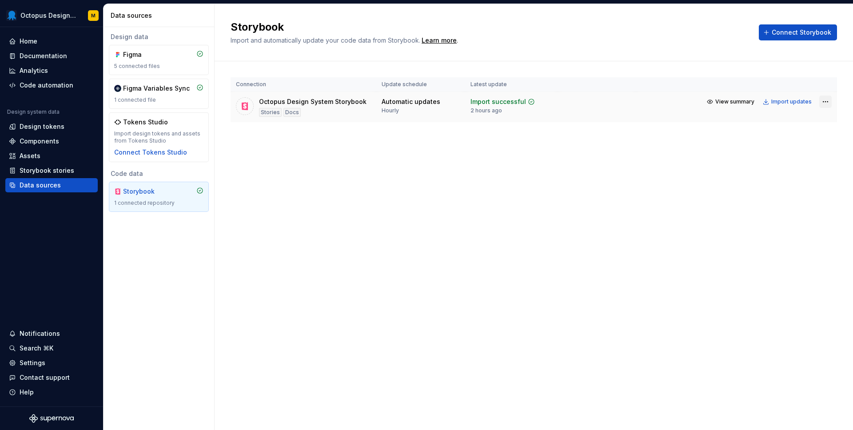
click at [831, 100] on html "Octopus Design System M Home Documentation Analytics Code automation Design sys…" at bounding box center [426, 215] width 853 height 430
click at [783, 103] on html "Octopus Design System M Home Documentation Analytics Code automation Design sys…" at bounding box center [426, 215] width 853 height 430
click at [802, 103] on div "Import updates" at bounding box center [792, 101] width 40 height 7
click at [735, 99] on span "View summary" at bounding box center [735, 101] width 39 height 7
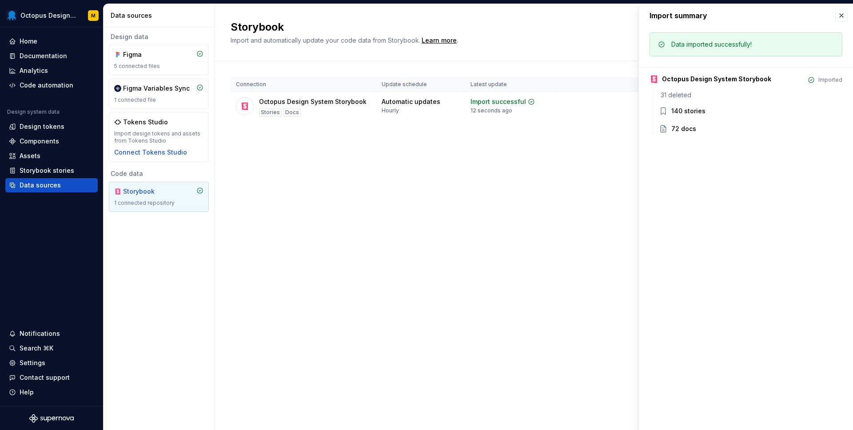
click at [677, 109] on div "140 stories" at bounding box center [689, 111] width 34 height 9
click at [686, 109] on div "140 stories" at bounding box center [689, 111] width 34 height 9
click at [676, 128] on div "72 docs" at bounding box center [684, 128] width 25 height 9
click at [48, 57] on div "Documentation" at bounding box center [44, 56] width 48 height 9
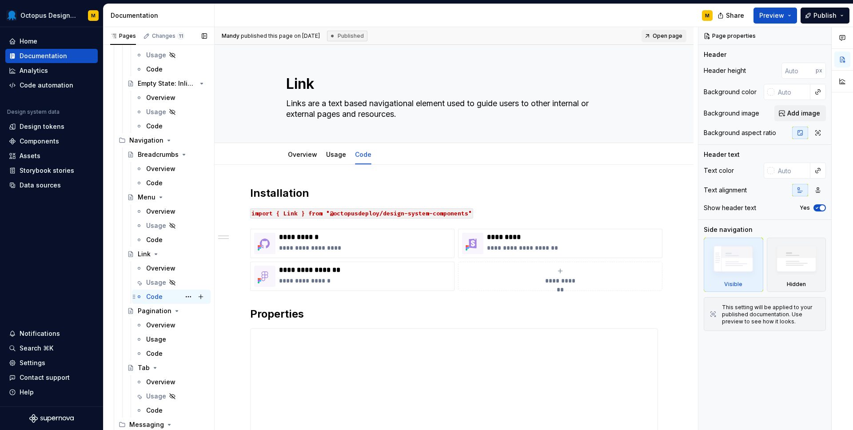
scroll to position [1354, 0]
click at [156, 297] on div "Code" at bounding box center [154, 296] width 16 height 9
click at [363, 155] on link "Code" at bounding box center [363, 155] width 16 height 8
click at [156, 284] on div "Usage" at bounding box center [156, 281] width 20 height 9
click at [158, 297] on div "Code" at bounding box center [154, 296] width 16 height 9
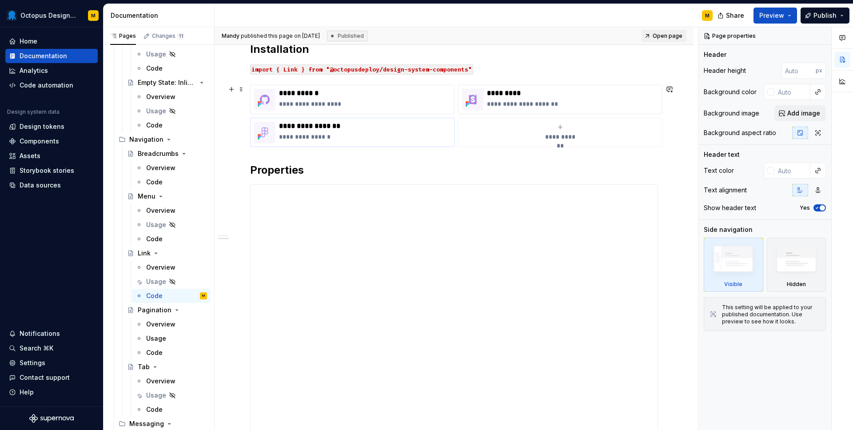
scroll to position [230, 0]
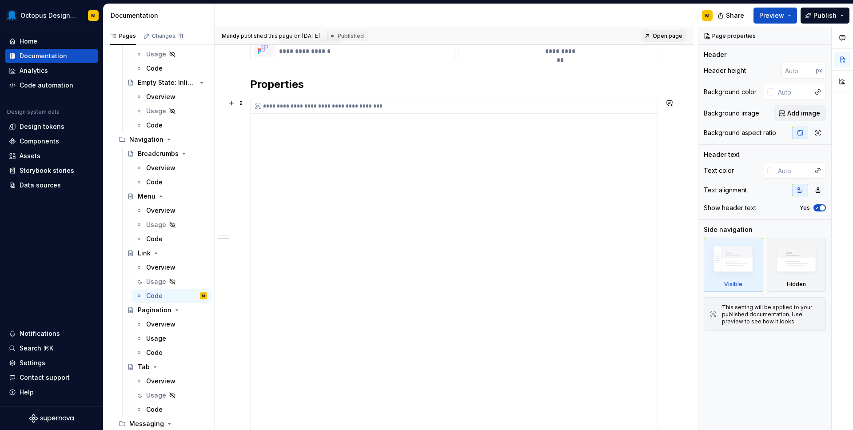
click at [472, 136] on div "**********" at bounding box center [454, 274] width 407 height 351
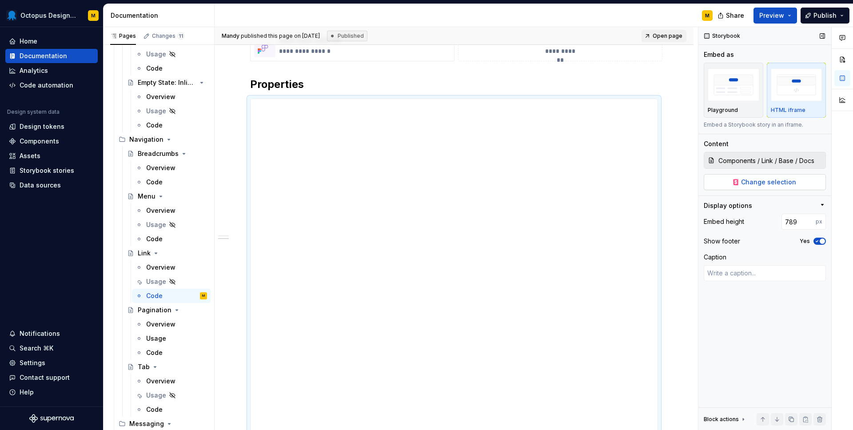
click at [769, 184] on span "Change selection" at bounding box center [768, 182] width 55 height 9
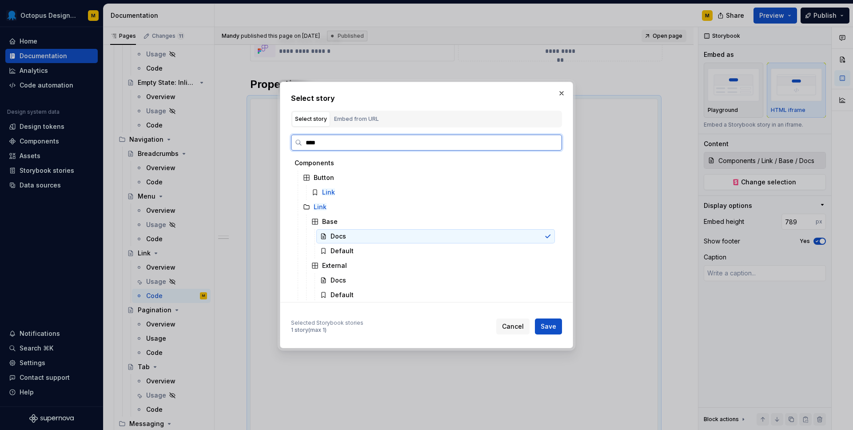
click at [335, 235] on div "Docs" at bounding box center [339, 236] width 16 height 9
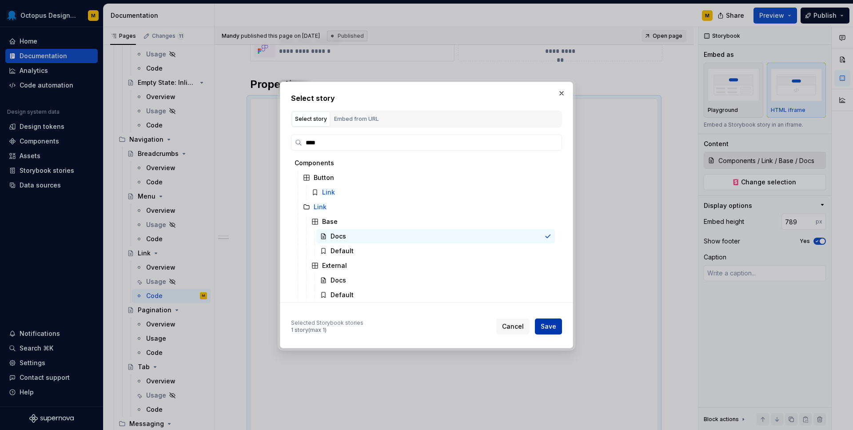
click at [551, 325] on span "Save" at bounding box center [549, 326] width 16 height 9
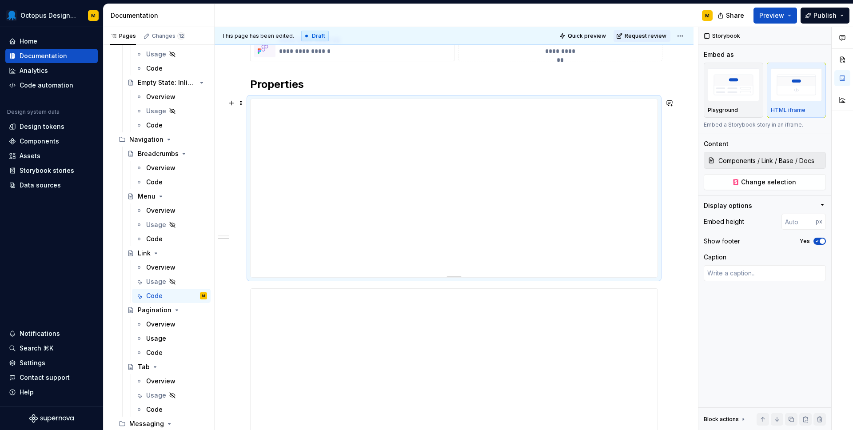
click at [441, 276] on div at bounding box center [454, 276] width 62 height 2
drag, startPoint x: 456, startPoint y: 277, endPoint x: 444, endPoint y: 416, distance: 139.2
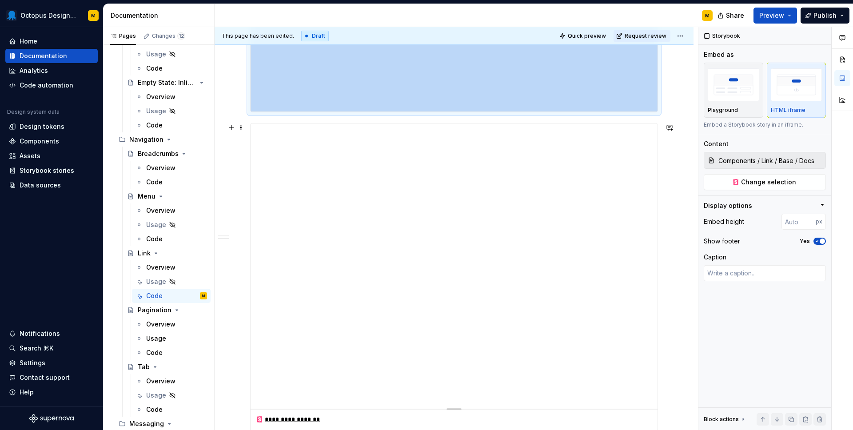
scroll to position [355, 0]
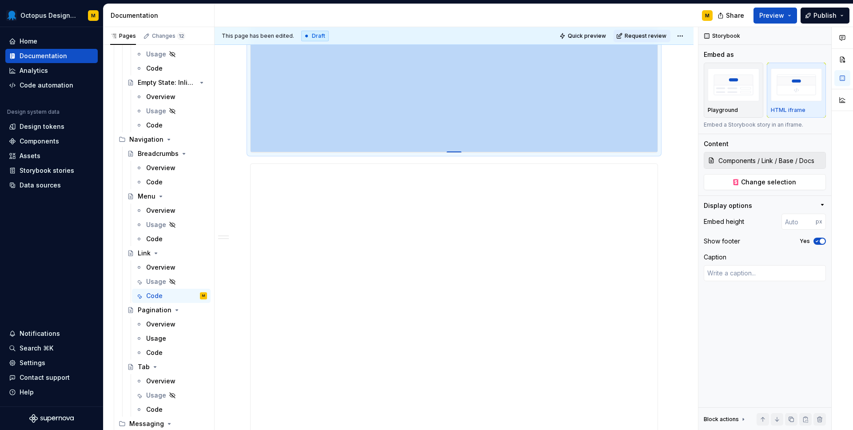
click at [453, 152] on div at bounding box center [454, 153] width 15 height 2
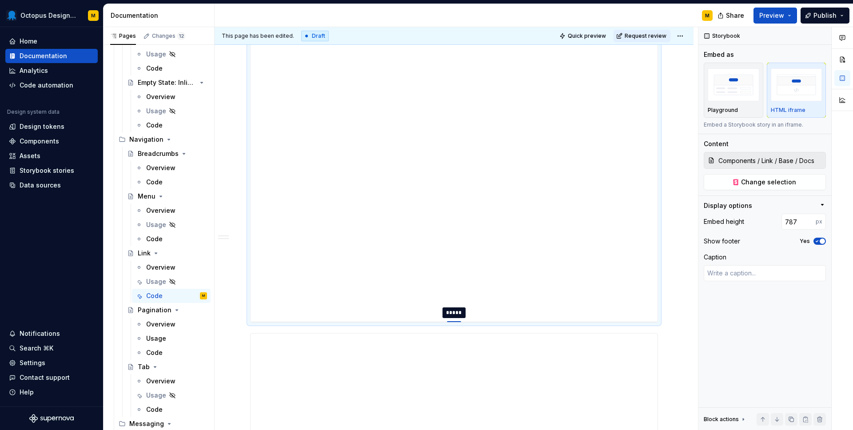
drag, startPoint x: 453, startPoint y: 152, endPoint x: 422, endPoint y: 325, distance: 175.6
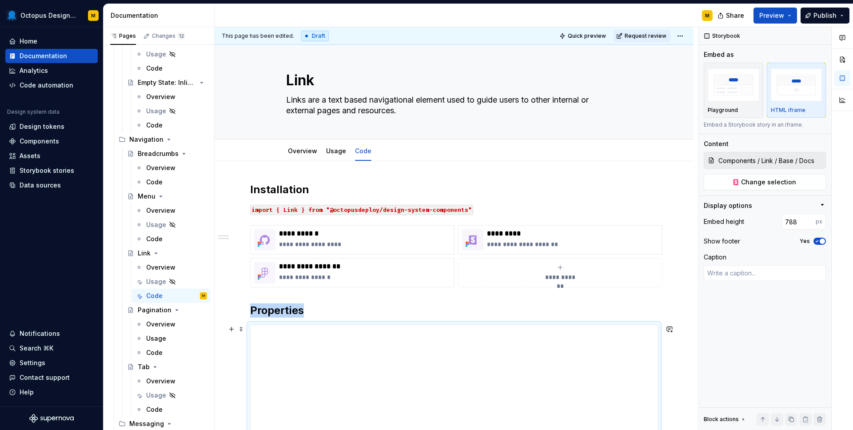
scroll to position [0, 0]
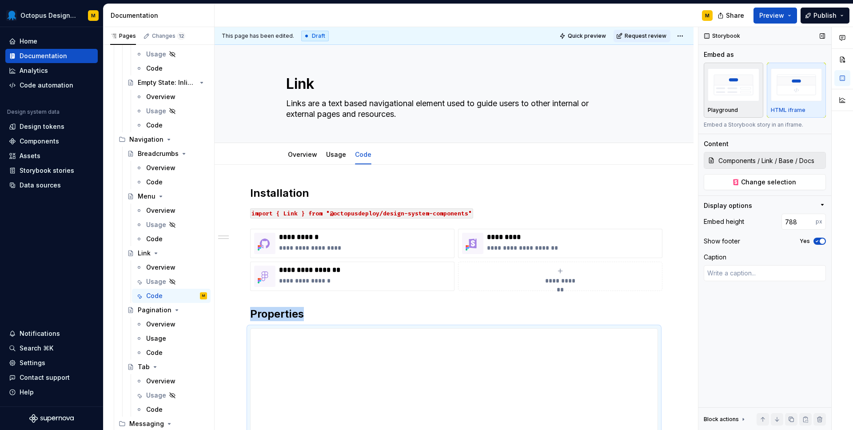
click at [729, 110] on p "Playground" at bounding box center [723, 110] width 30 height 7
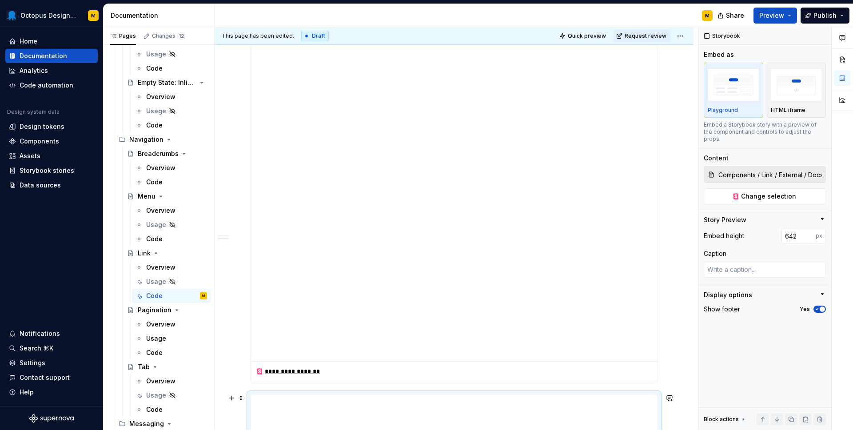
scroll to position [280, 0]
click at [645, 34] on span "Request review" at bounding box center [646, 35] width 42 height 7
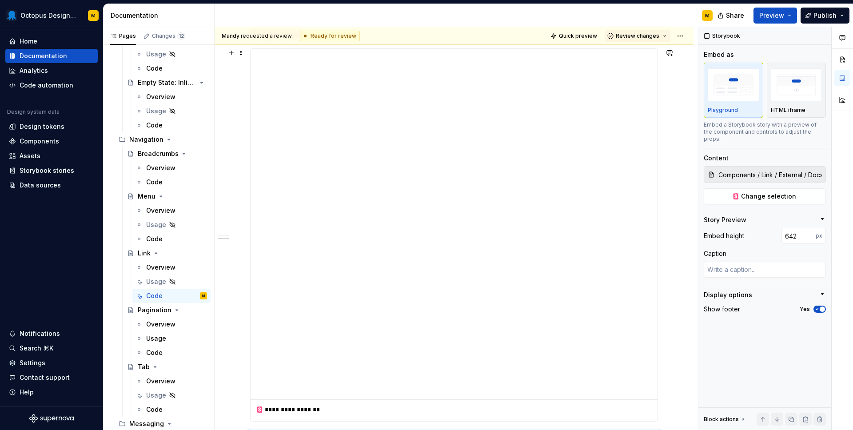
click at [623, 30] on button "Review changes" at bounding box center [638, 36] width 66 height 12
click at [645, 61] on div "This page is ready to publish." at bounding box center [667, 62] width 78 height 7
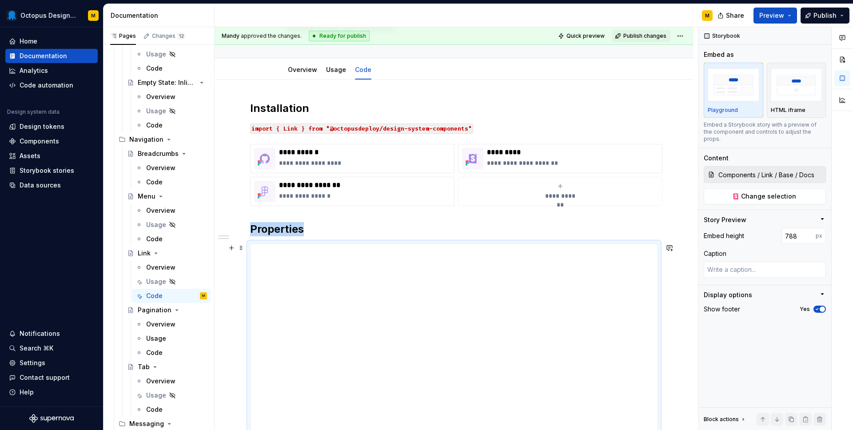
scroll to position [0, 0]
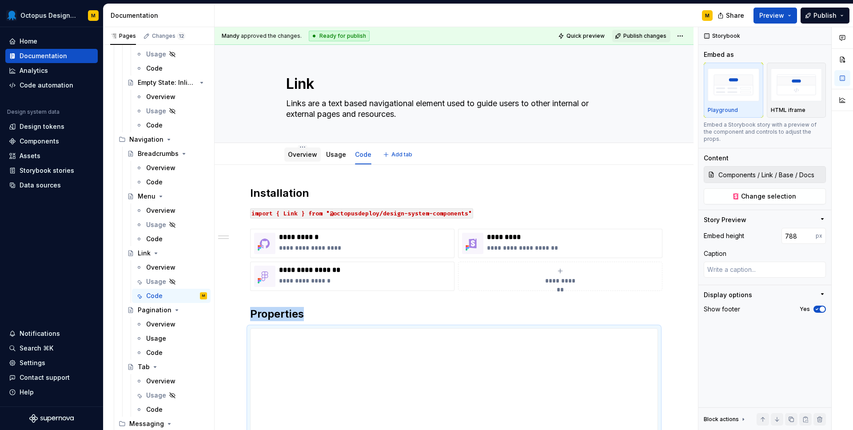
click at [292, 157] on link "Overview" at bounding box center [302, 155] width 29 height 8
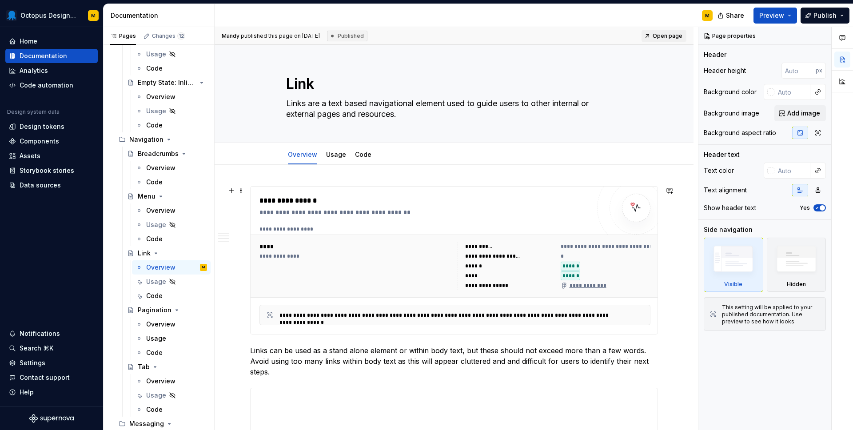
click at [355, 275] on div "**********" at bounding box center [356, 266] width 193 height 48
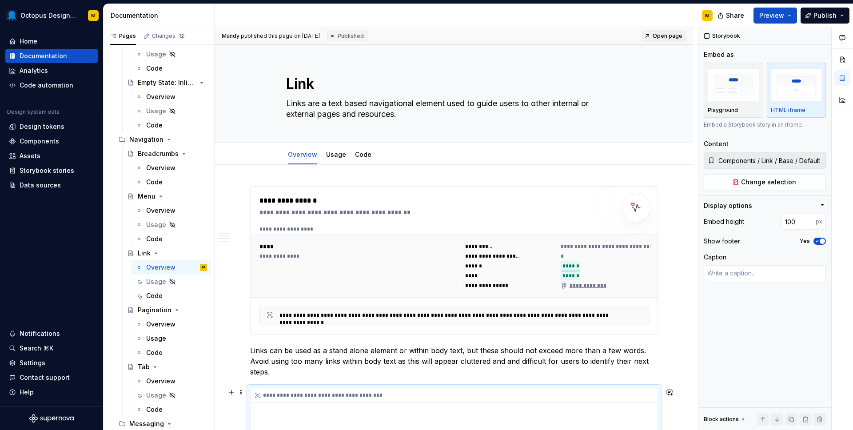
click at [353, 393] on div "**********" at bounding box center [457, 396] width 412 height 15
click at [729, 104] on div "Playground" at bounding box center [734, 90] width 52 height 47
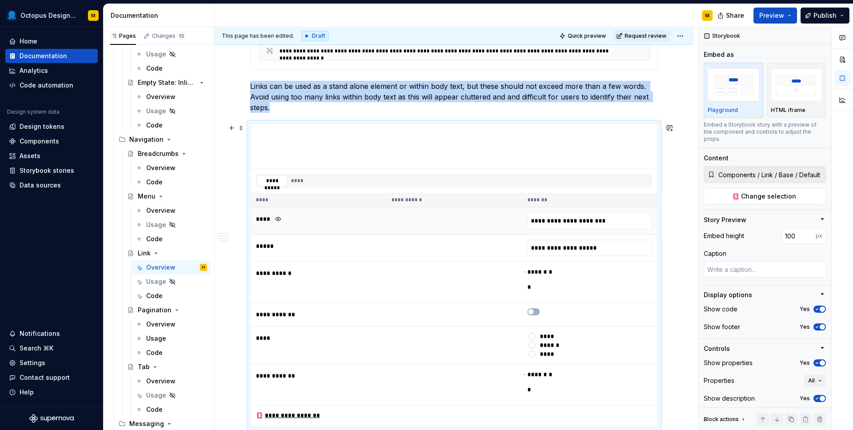
scroll to position [265, 0]
click at [817, 307] on icon "button" at bounding box center [817, 309] width 7 height 5
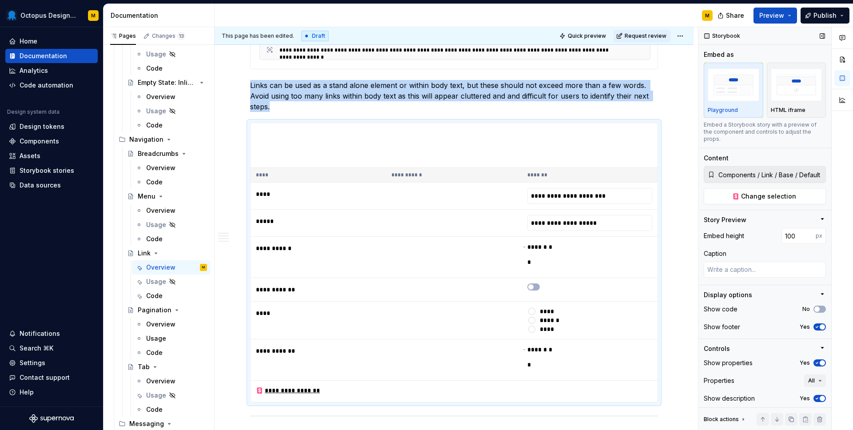
click at [817, 363] on icon "button" at bounding box center [818, 363] width 2 height 1
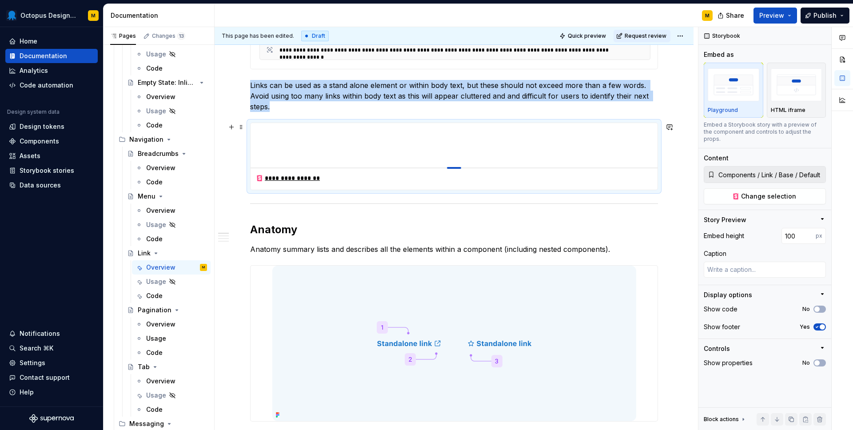
drag, startPoint x: 456, startPoint y: 168, endPoint x: 455, endPoint y: 149, distance: 19.1
click at [819, 361] on span "button" at bounding box center [817, 363] width 5 height 5
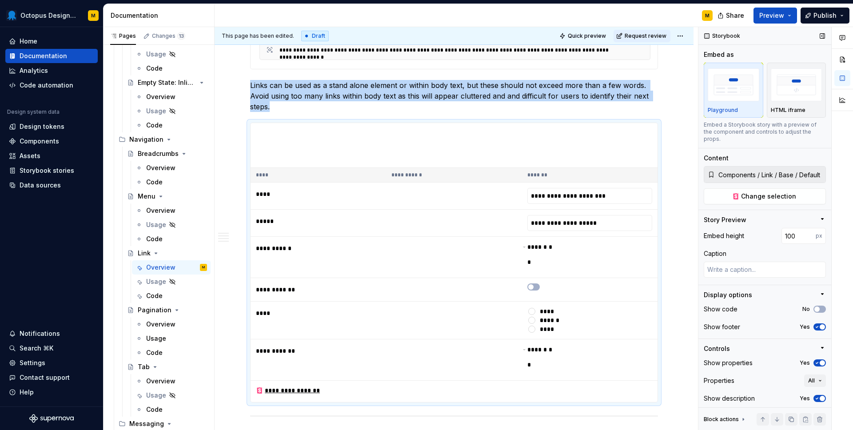
click at [819, 361] on icon "button" at bounding box center [817, 363] width 7 height 5
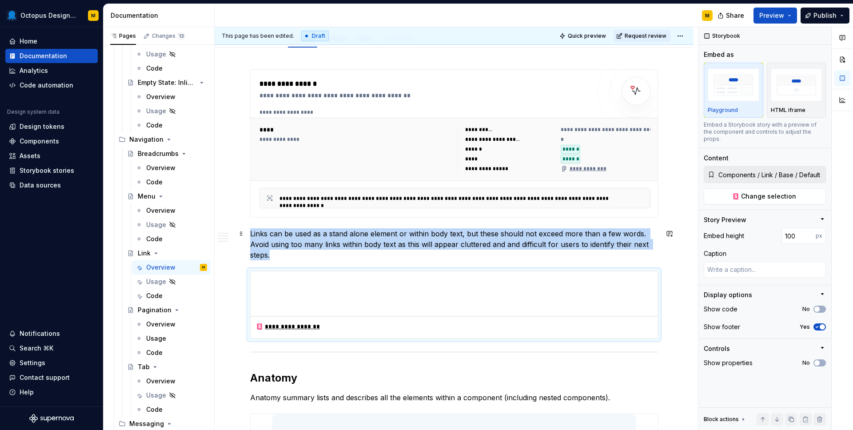
scroll to position [0, 0]
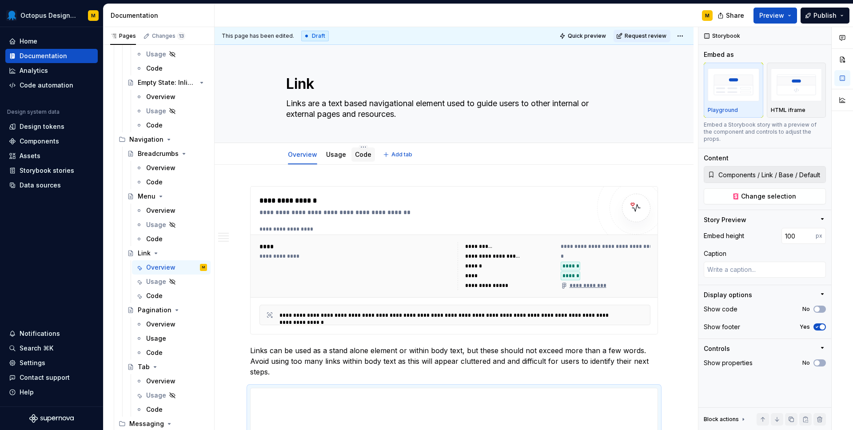
click at [360, 159] on div "Code" at bounding box center [363, 154] width 16 height 9
click at [363, 153] on link "Code" at bounding box center [363, 155] width 16 height 8
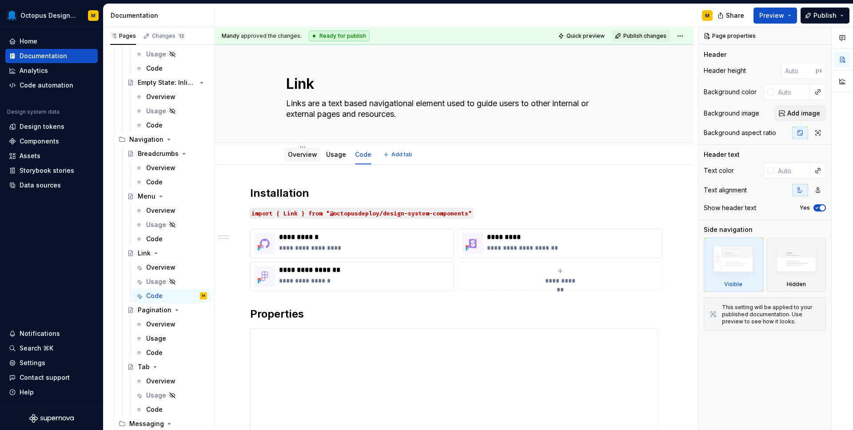
click at [303, 160] on div "Overview" at bounding box center [302, 154] width 29 height 11
click at [310, 158] on link "Overview" at bounding box center [302, 155] width 29 height 8
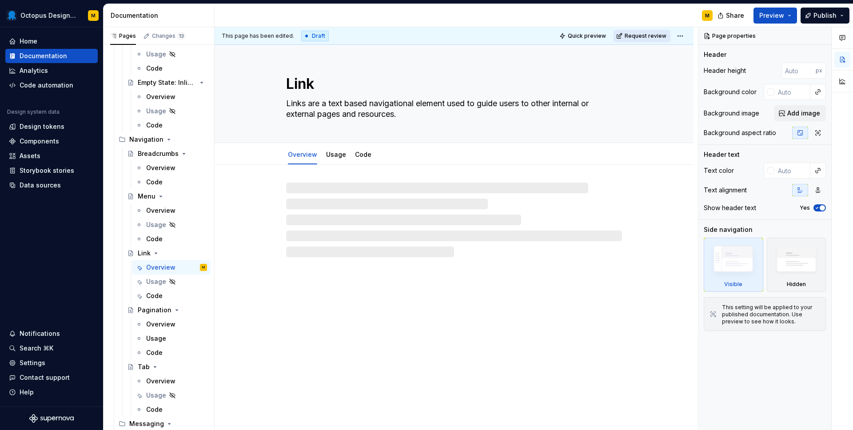
click at [648, 37] on span "Request review" at bounding box center [646, 35] width 42 height 7
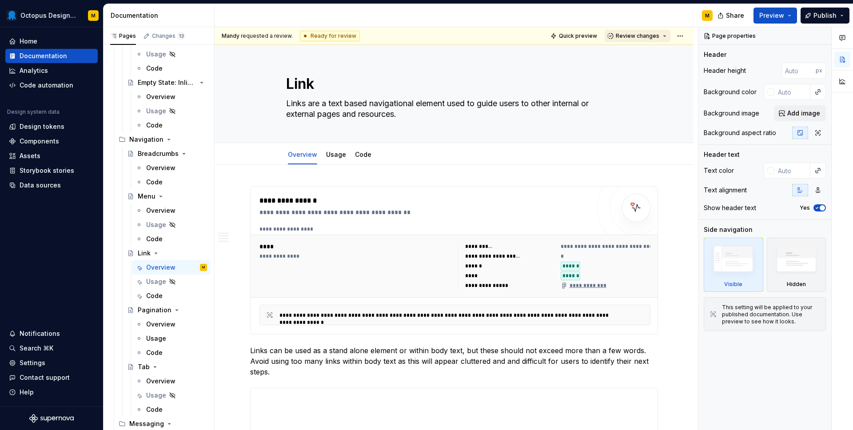
click at [642, 36] on span "Review changes" at bounding box center [638, 35] width 44 height 7
click at [641, 57] on div "Approve" at bounding box center [667, 53] width 78 height 9
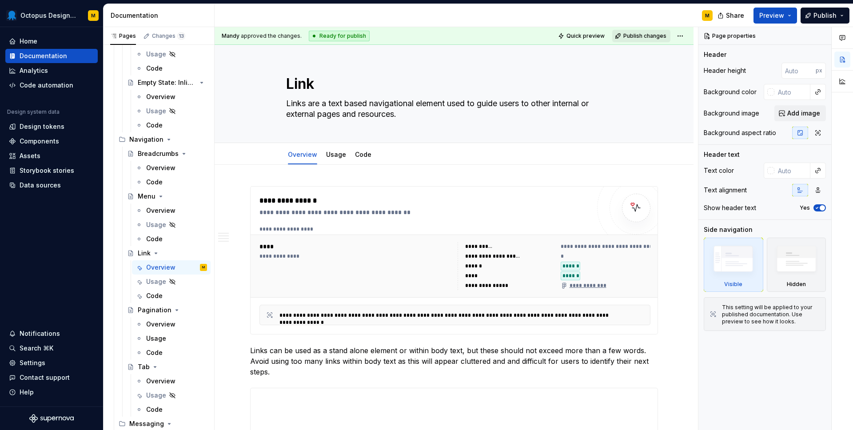
click at [642, 31] on button "Publish changes" at bounding box center [642, 36] width 58 height 12
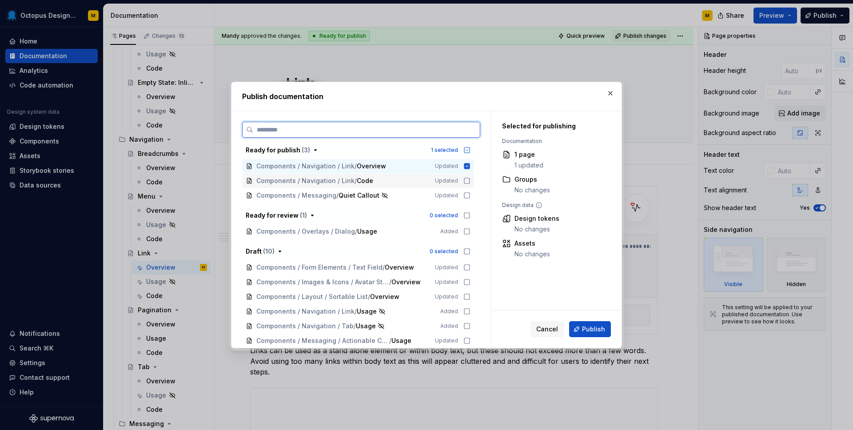
click at [471, 180] on icon at bounding box center [467, 180] width 7 height 7
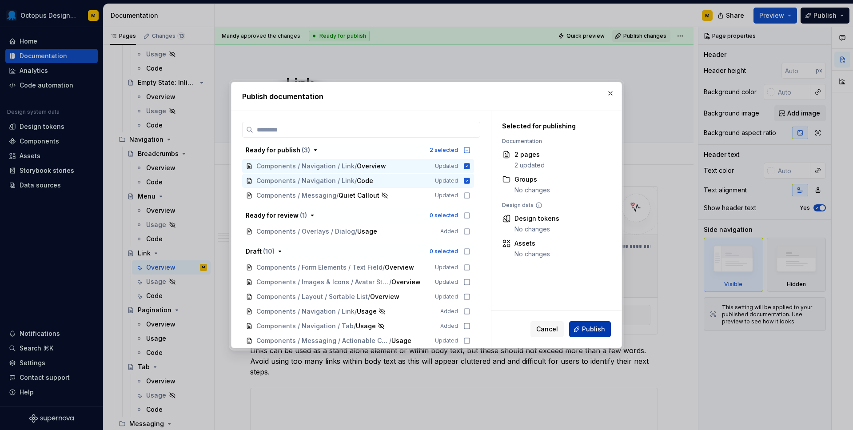
click at [586, 329] on span "Publish" at bounding box center [593, 329] width 23 height 9
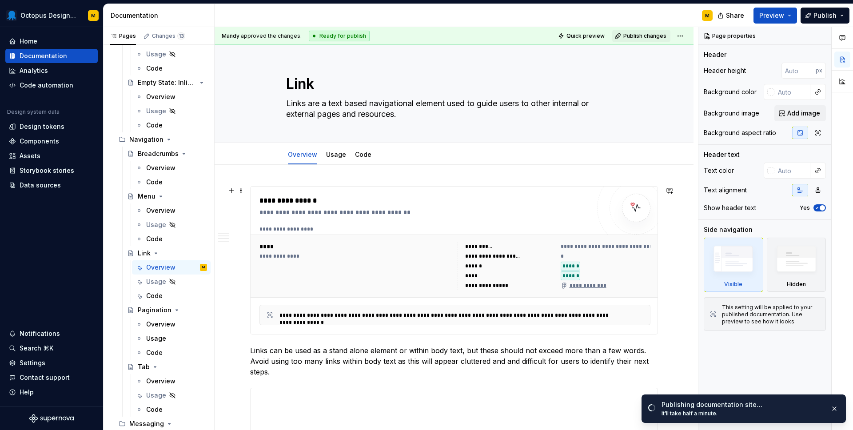
scroll to position [120, 0]
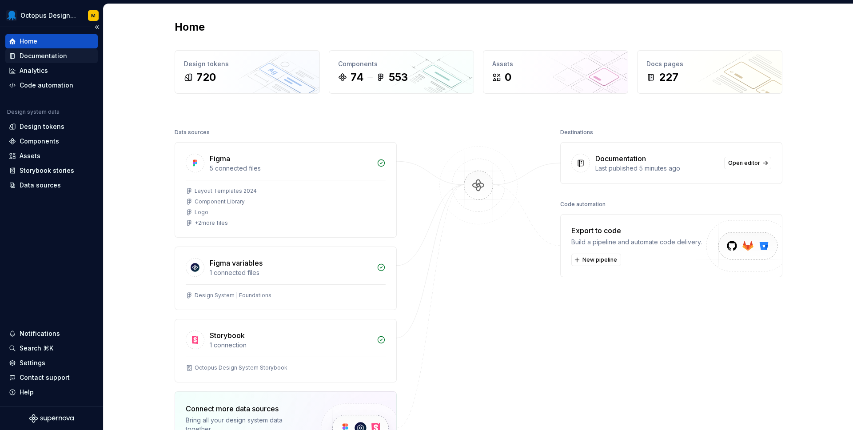
click at [33, 54] on div "Documentation" at bounding box center [44, 56] width 48 height 9
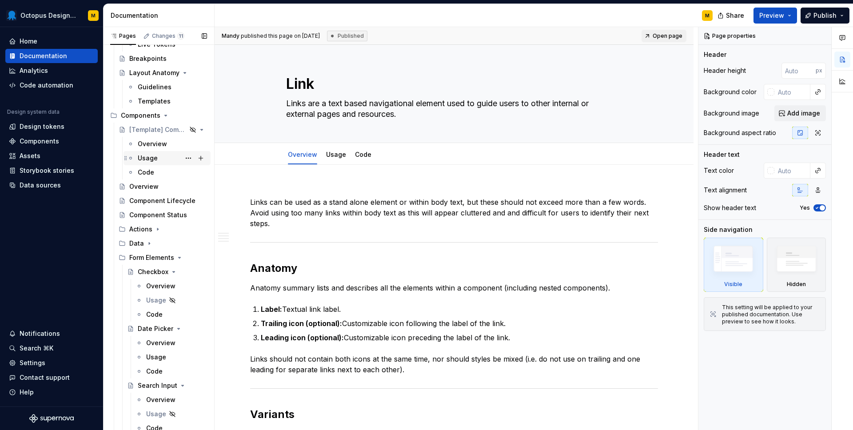
scroll to position [286, 0]
click at [156, 230] on icon "Page tree" at bounding box center [157, 226] width 7 height 7
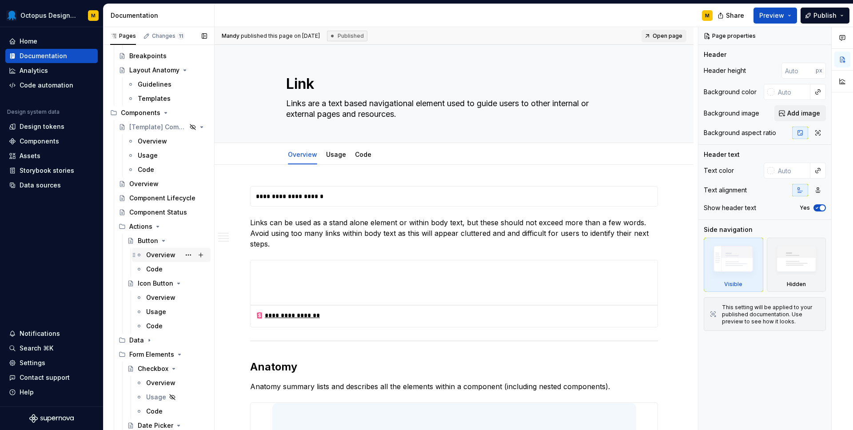
click at [156, 257] on div "Overview" at bounding box center [160, 255] width 29 height 9
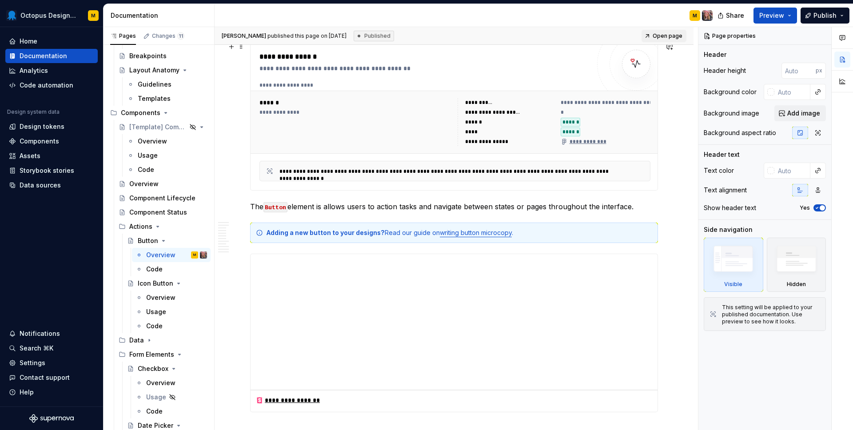
scroll to position [183, 0]
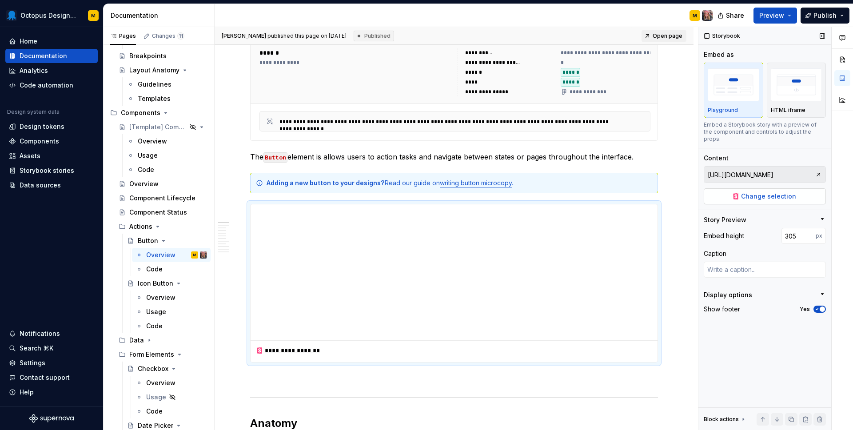
click at [761, 192] on span "Change selection" at bounding box center [768, 196] width 55 height 9
type textarea "*"
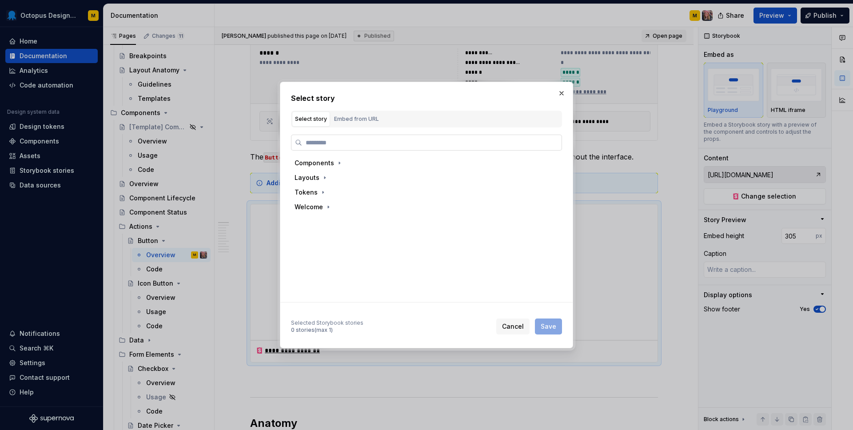
click at [333, 142] on input "search" at bounding box center [432, 142] width 260 height 9
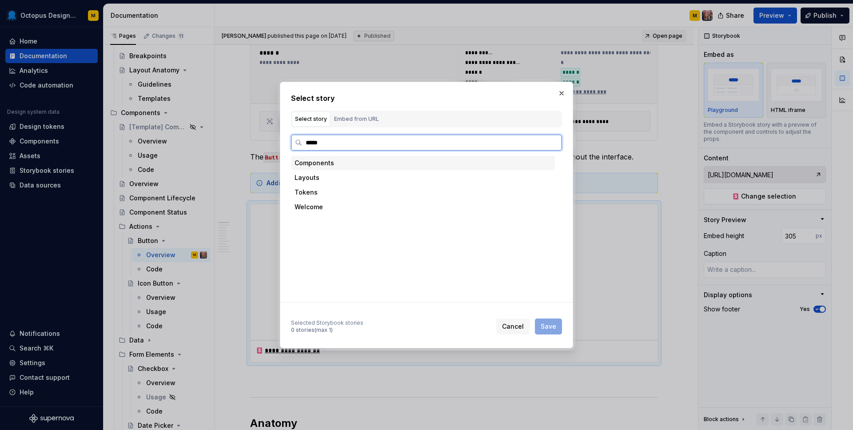
type input "******"
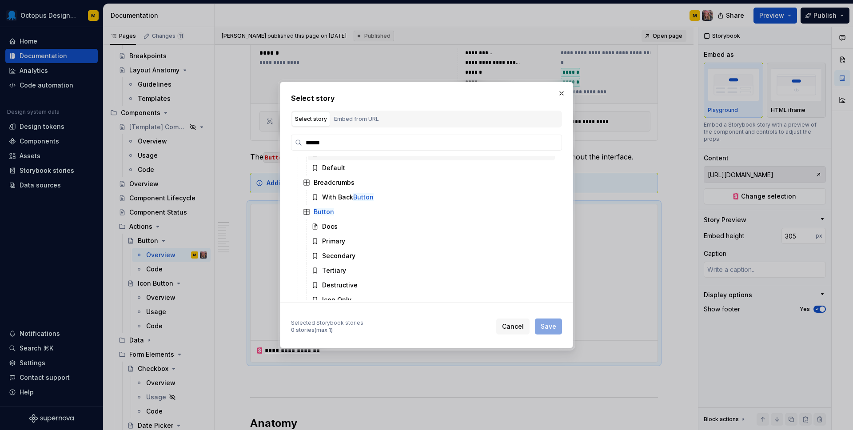
scroll to position [47, 0]
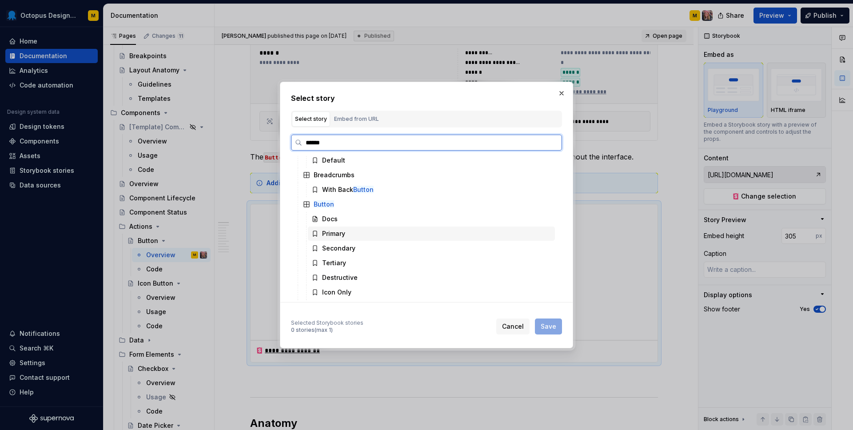
click at [331, 237] on div "Primary" at bounding box center [333, 233] width 23 height 9
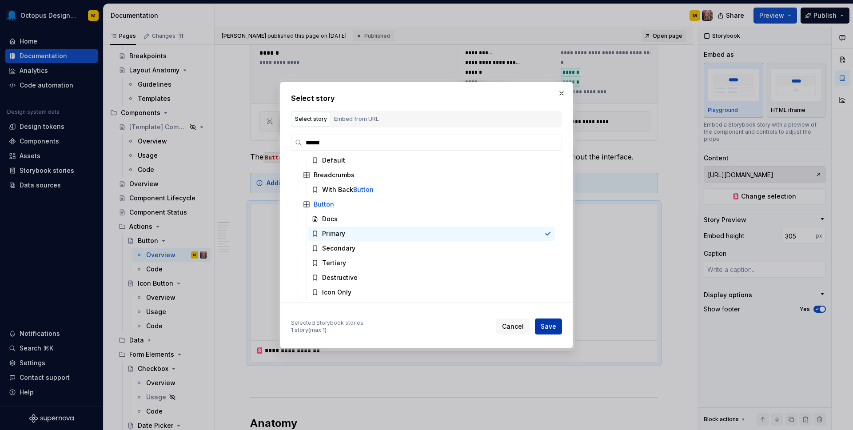
click at [554, 329] on span "Save" at bounding box center [549, 326] width 16 height 9
type textarea "*"
type input "Components / Button / Primary"
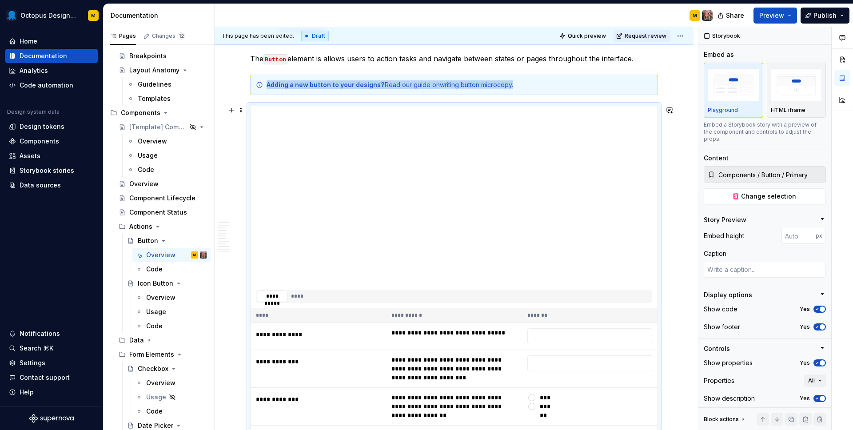
scroll to position [283, 0]
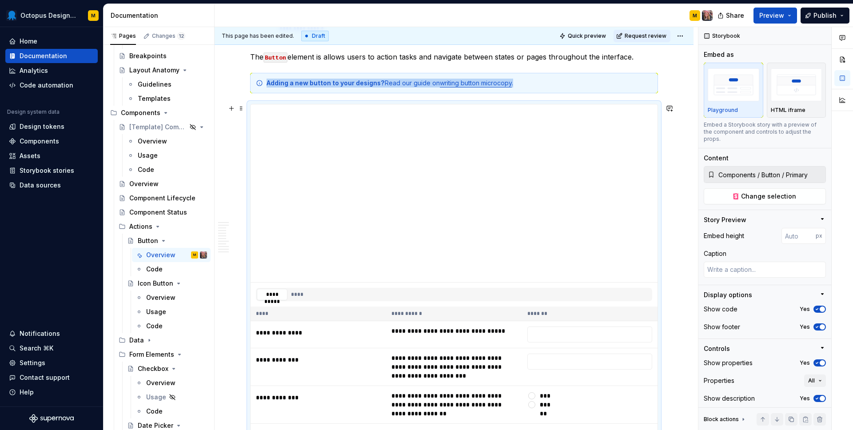
click at [456, 284] on div "**********" at bounding box center [454, 295] width 407 height 24
type textarea "*"
type input "398"
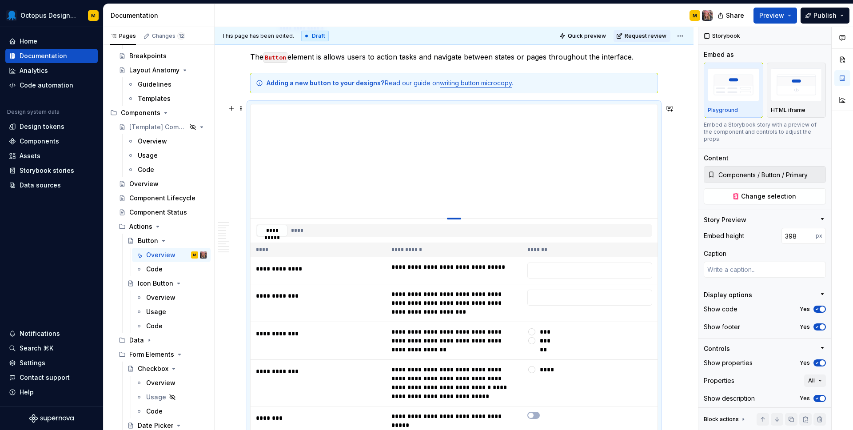
type textarea "*"
type input "256"
type textarea "*"
type input "159"
type textarea "*"
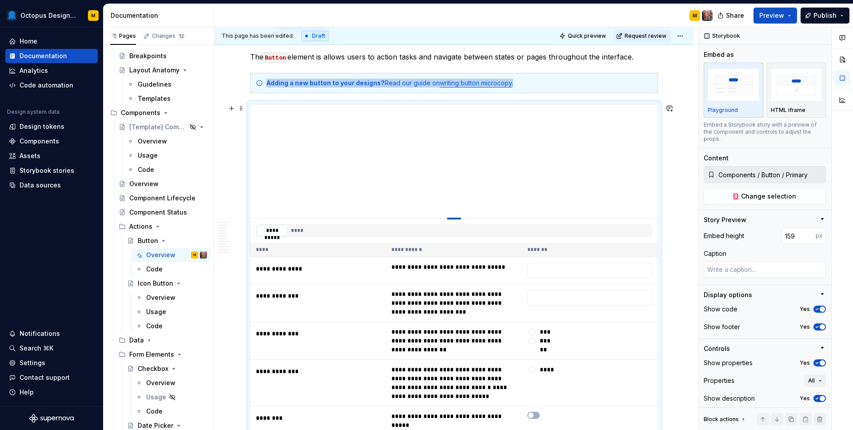
type input "128"
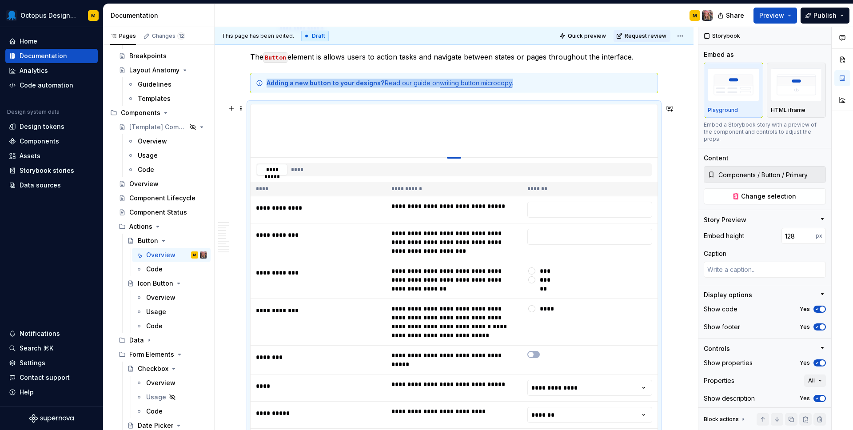
type textarea "*"
type input "119"
type textarea "*"
type input "115"
type textarea "*"
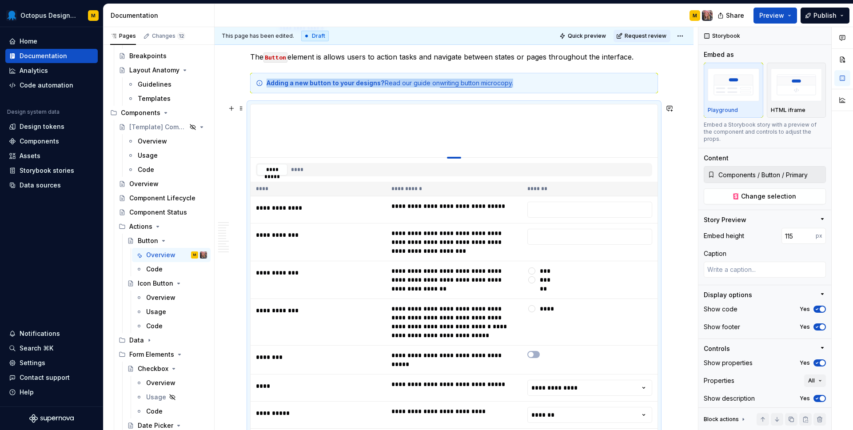
type input "106"
type textarea "*"
type input "100"
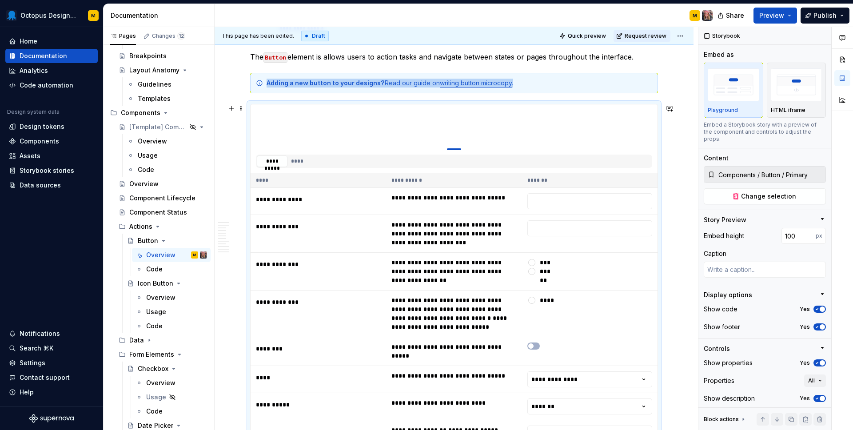
drag, startPoint x: 456, startPoint y: 282, endPoint x: 453, endPoint y: 127, distance: 155.6
click at [817, 307] on icon "button" at bounding box center [817, 309] width 7 height 5
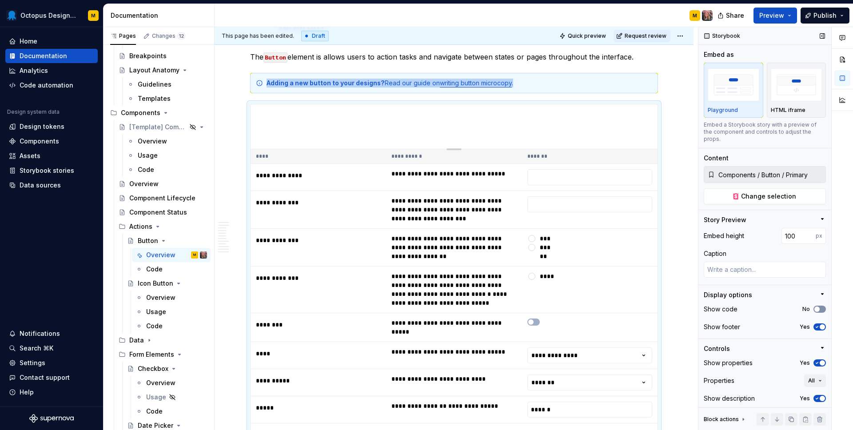
scroll to position [360, 0]
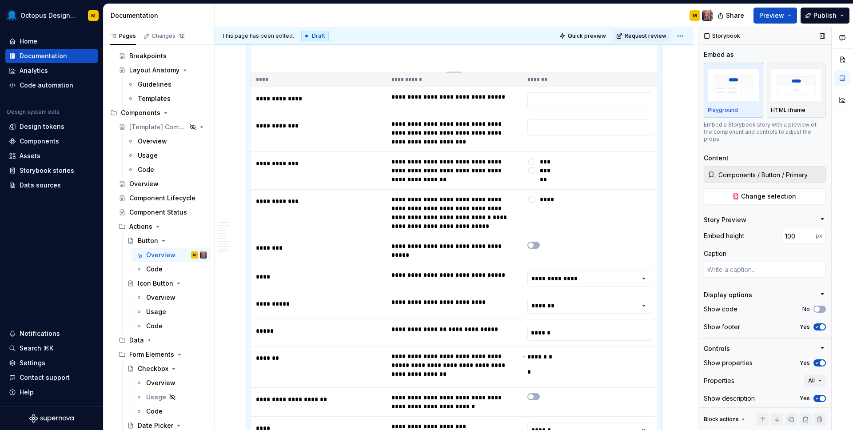
click at [819, 361] on icon "button" at bounding box center [817, 363] width 7 height 5
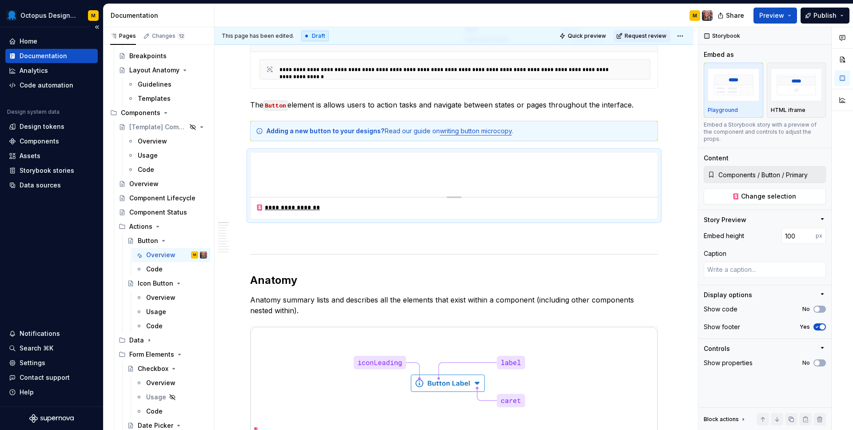
scroll to position [231, 0]
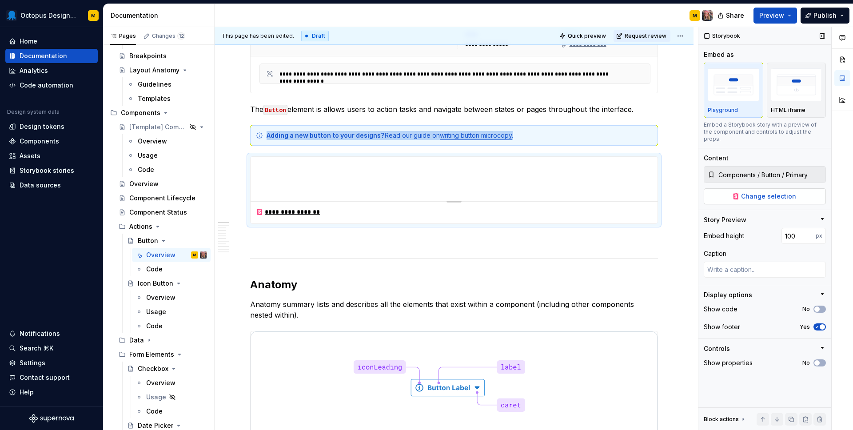
click at [741, 188] on button "Change selection" at bounding box center [765, 196] width 122 height 16
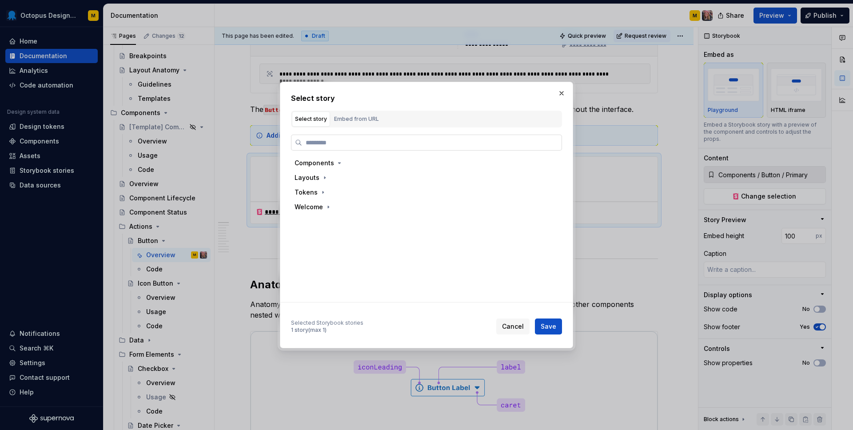
click at [340, 140] on input "search" at bounding box center [432, 142] width 260 height 9
type textarea "*"
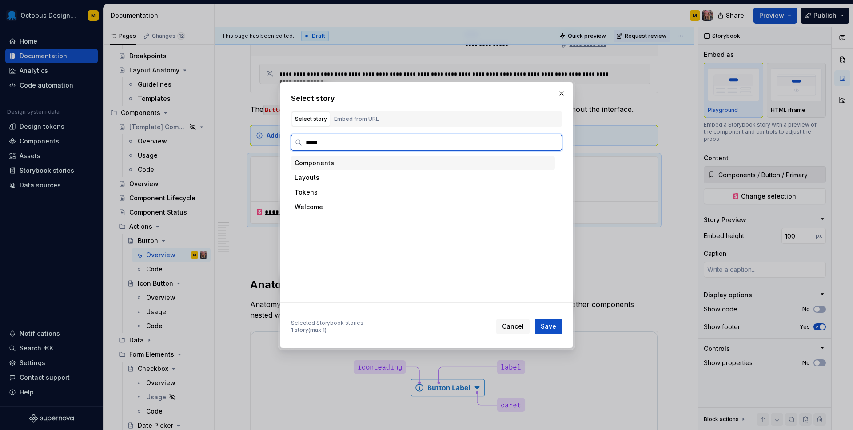
type input "******"
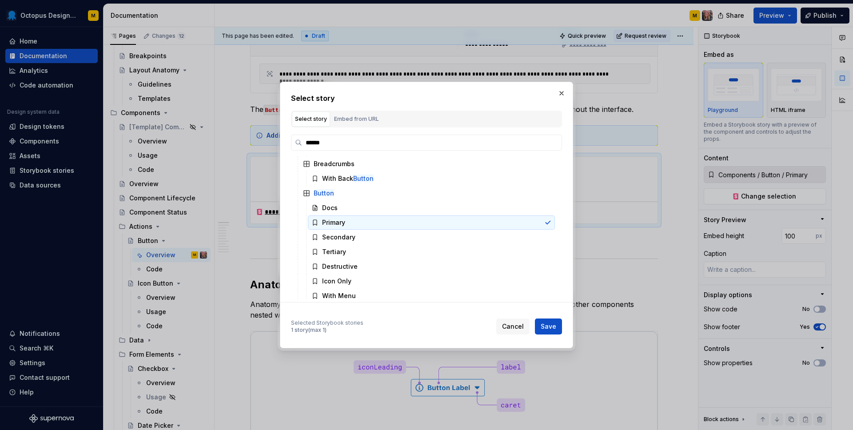
scroll to position [53, 0]
click at [516, 325] on span "Cancel" at bounding box center [513, 326] width 22 height 9
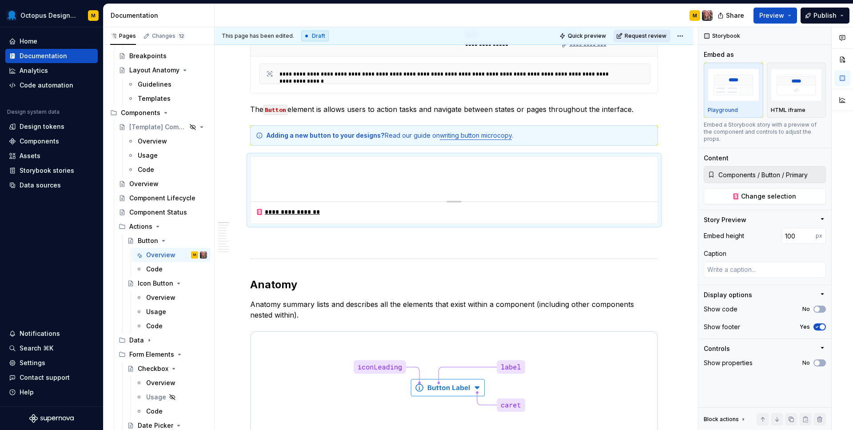
click at [649, 36] on span "Request review" at bounding box center [646, 35] width 42 height 7
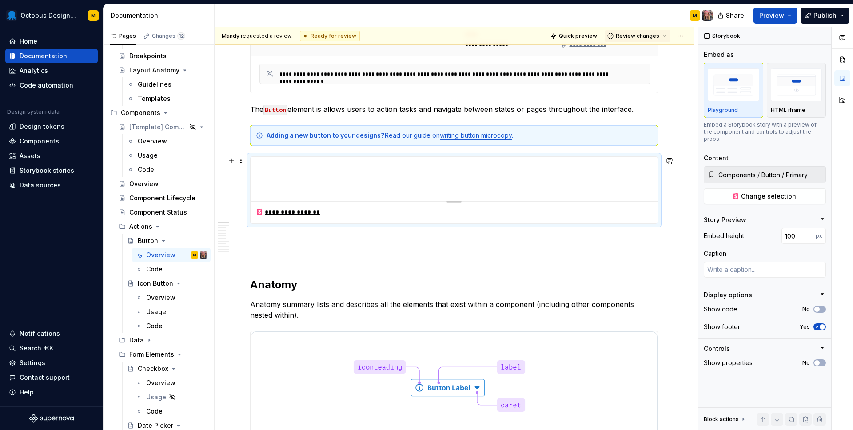
click at [403, 212] on div "**********" at bounding box center [454, 213] width 407 height 22
click at [793, 192] on span "Change selection" at bounding box center [768, 196] width 55 height 9
type textarea "*"
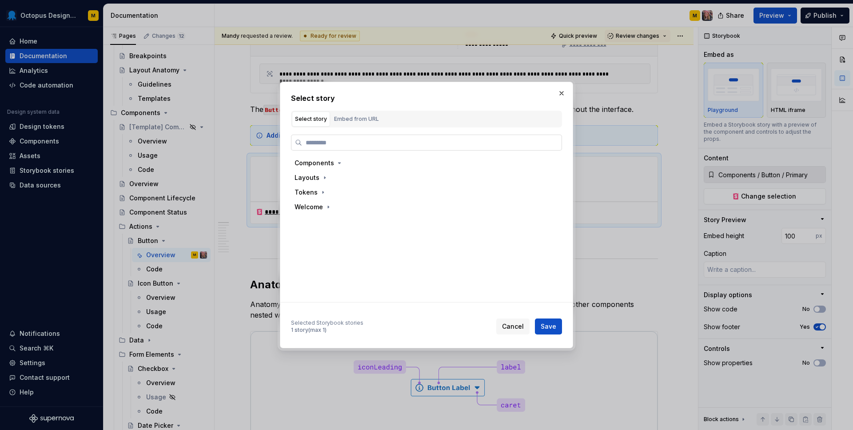
click at [336, 145] on input "search" at bounding box center [432, 142] width 260 height 9
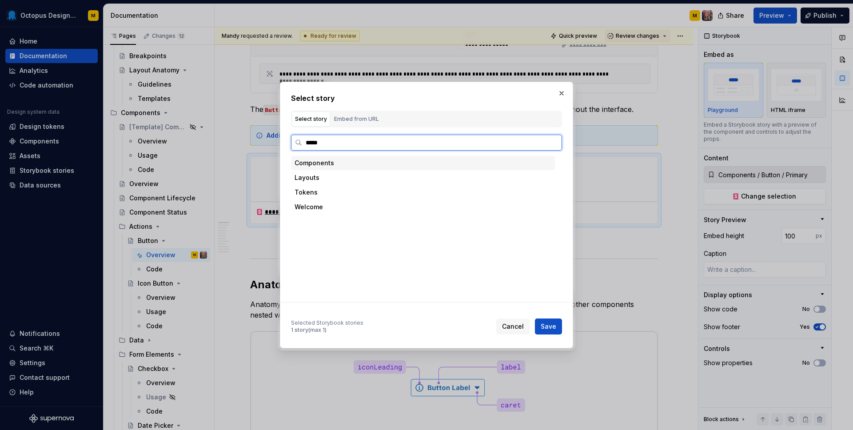
type input "******"
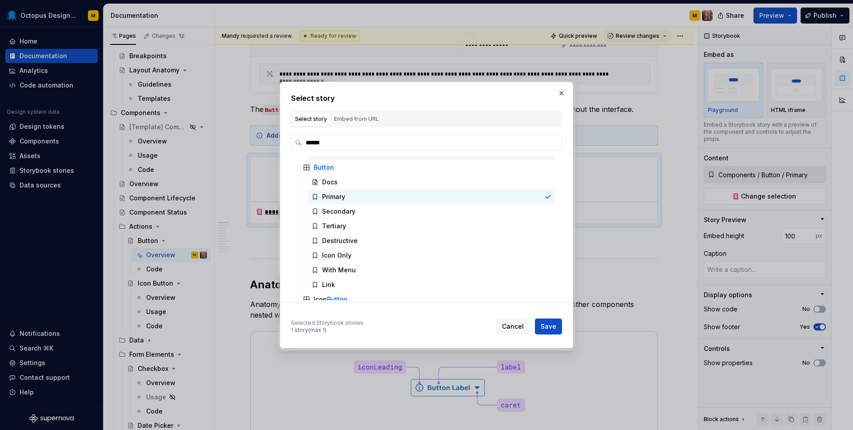
scroll to position [86, 0]
click at [517, 327] on span "Cancel" at bounding box center [513, 326] width 22 height 9
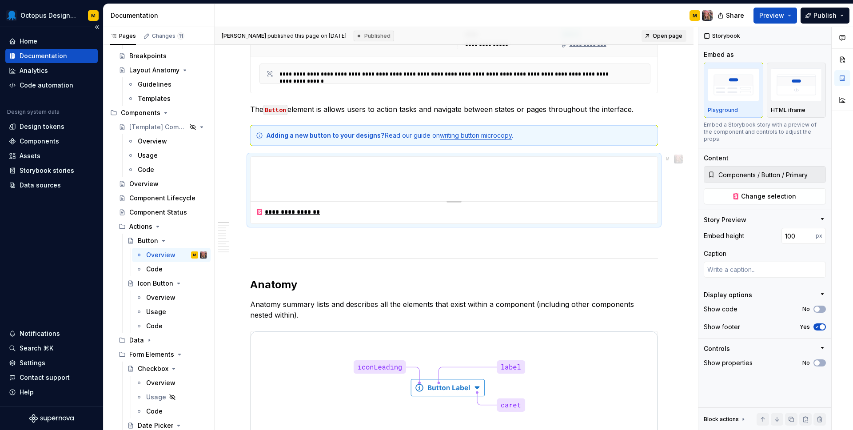
type textarea "*"
